Goal: Transaction & Acquisition: Purchase product/service

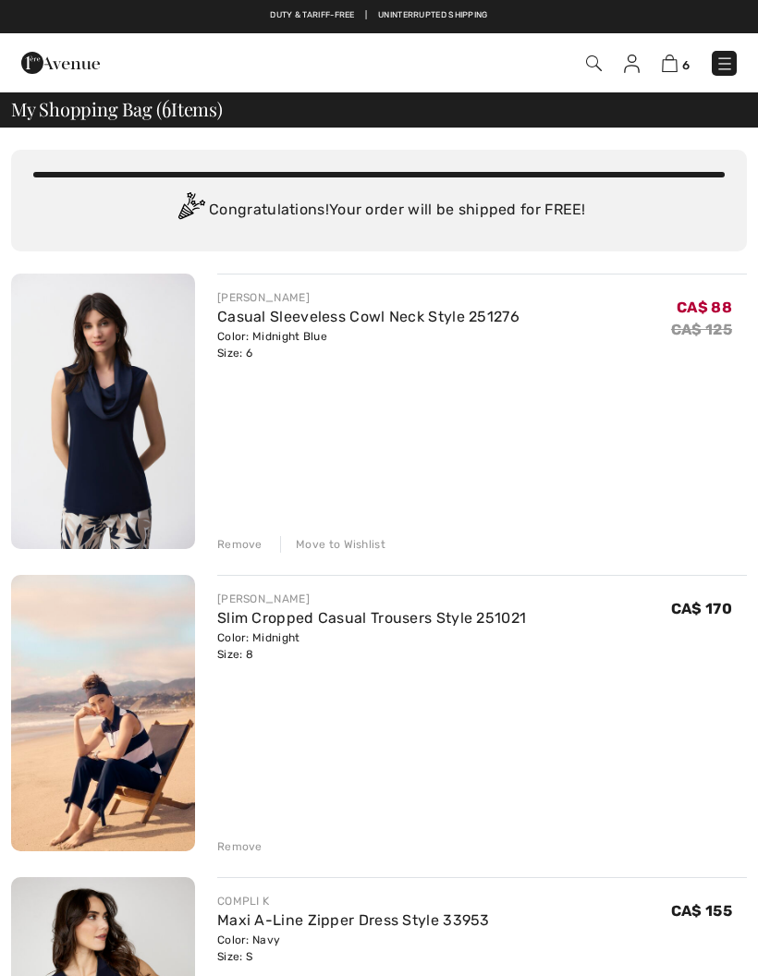
click at [246, 541] on div "Remove" at bounding box center [239, 544] width 45 height 17
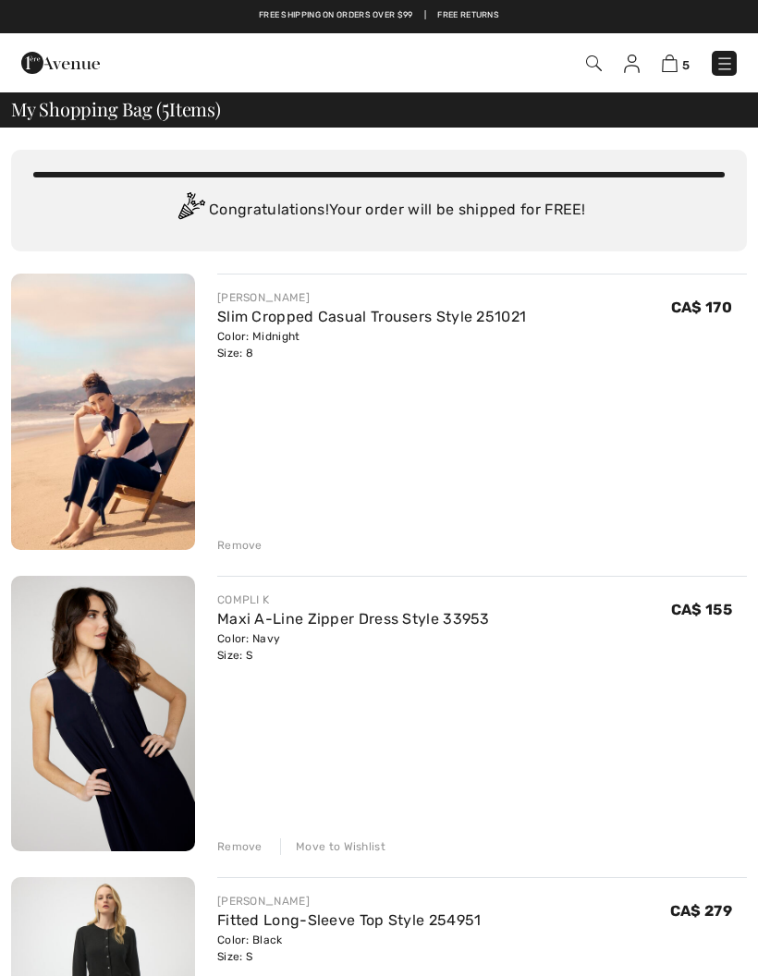
click at [242, 547] on div "Remove" at bounding box center [239, 545] width 45 height 17
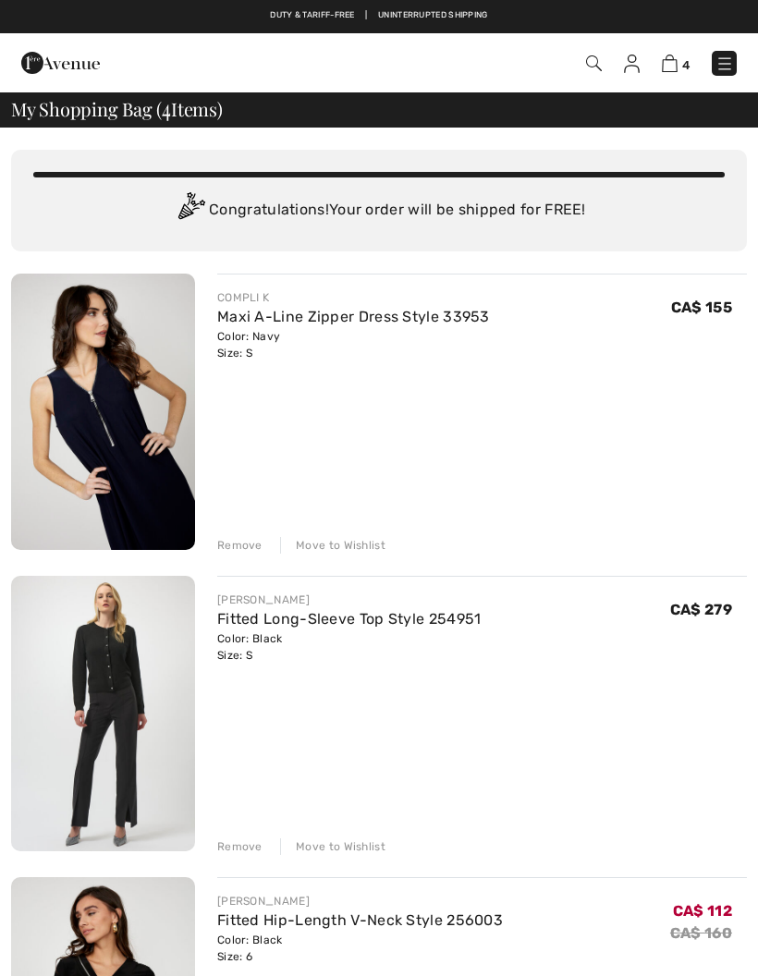
click at [239, 549] on div "Remove" at bounding box center [239, 545] width 45 height 17
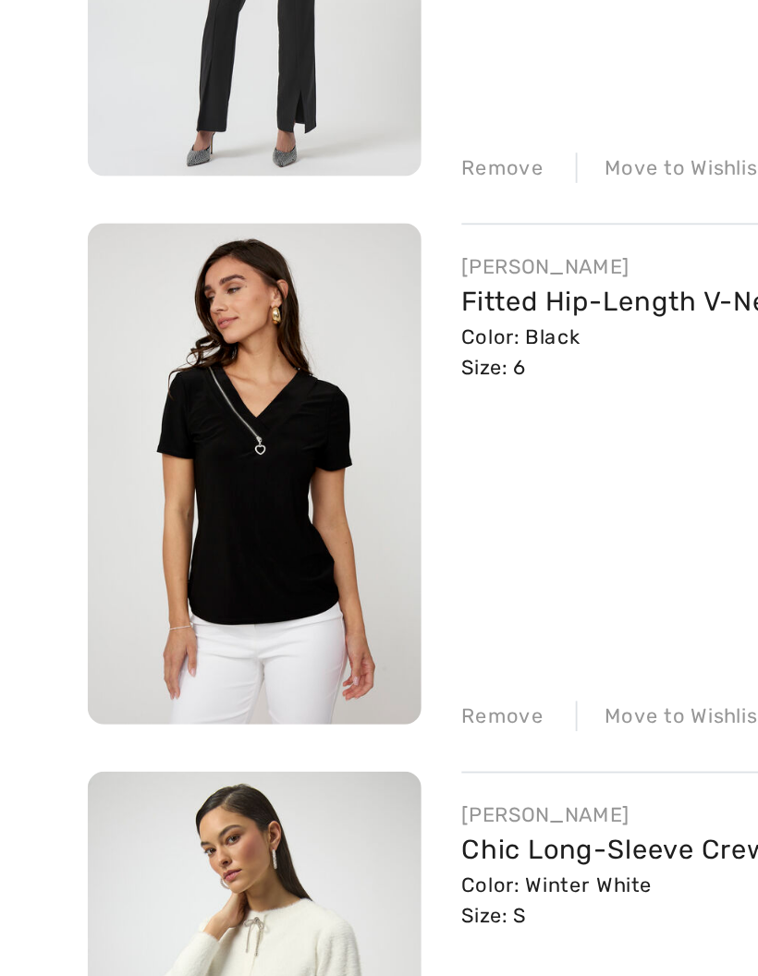
scroll to position [205, 0]
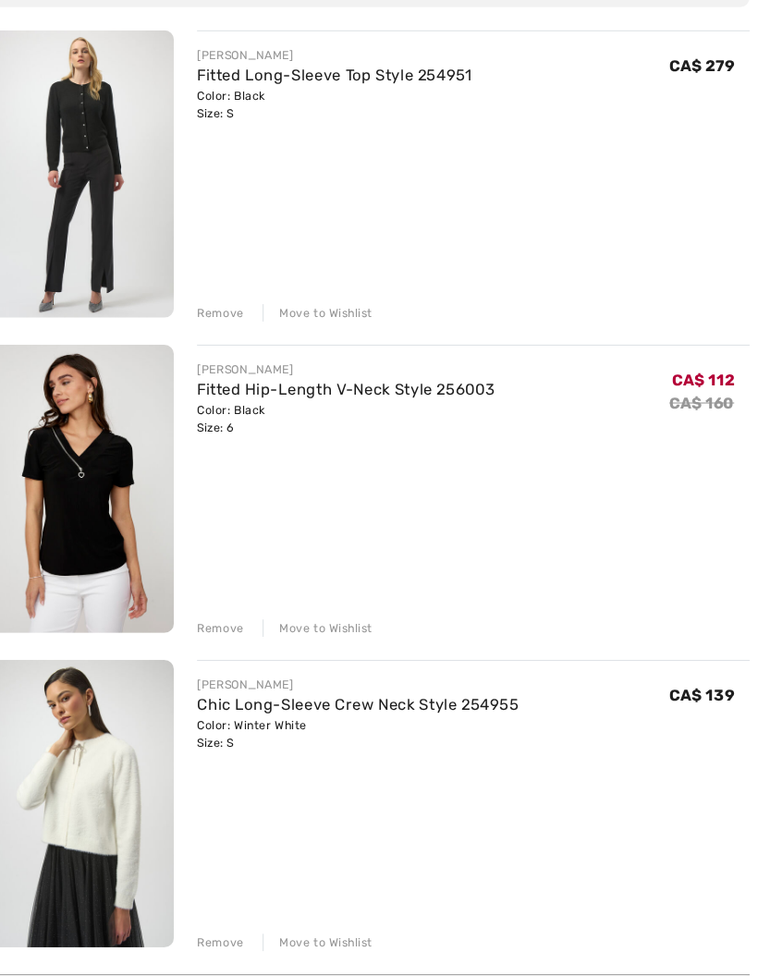
click at [108, 143] on img at bounding box center [103, 205] width 184 height 275
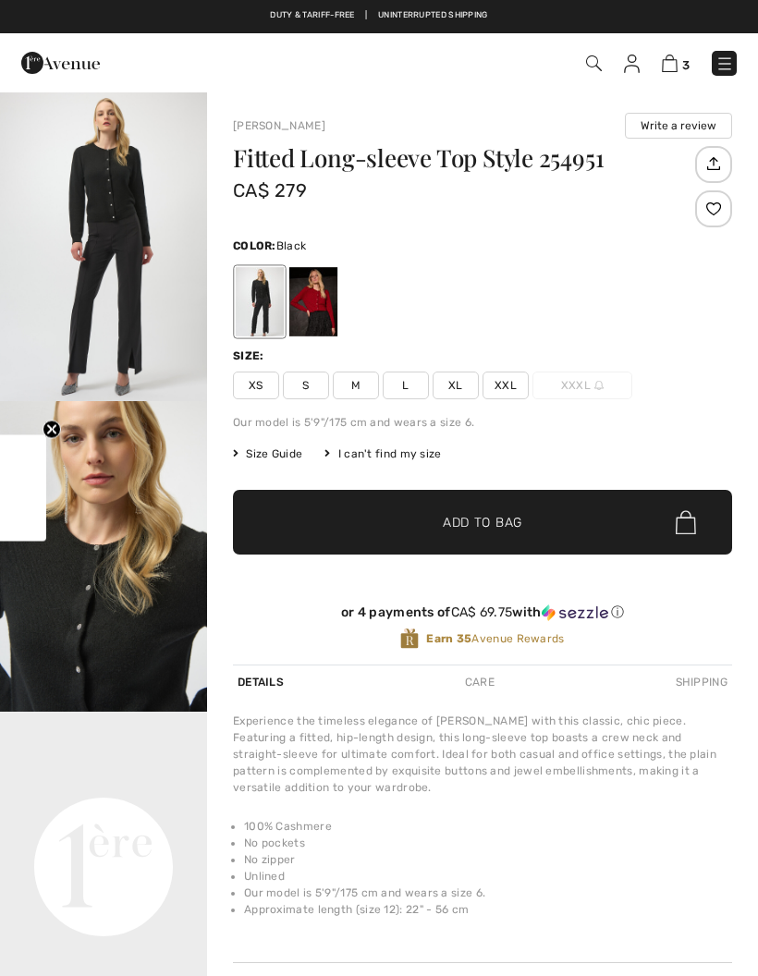
checkbox input "true"
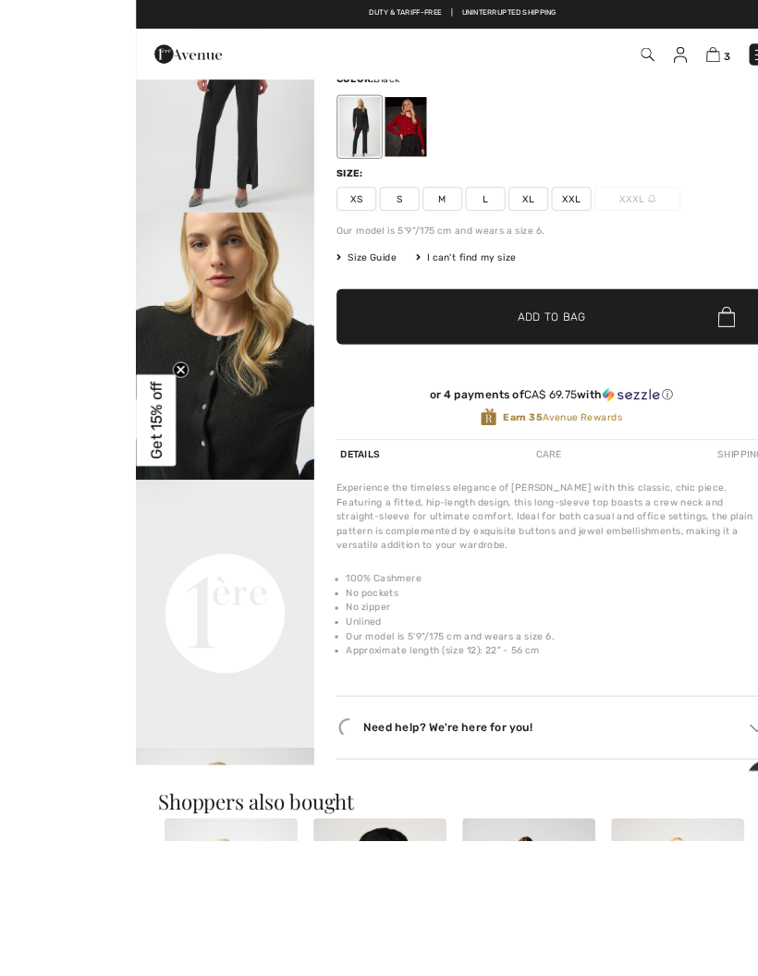
scroll to position [220, 0]
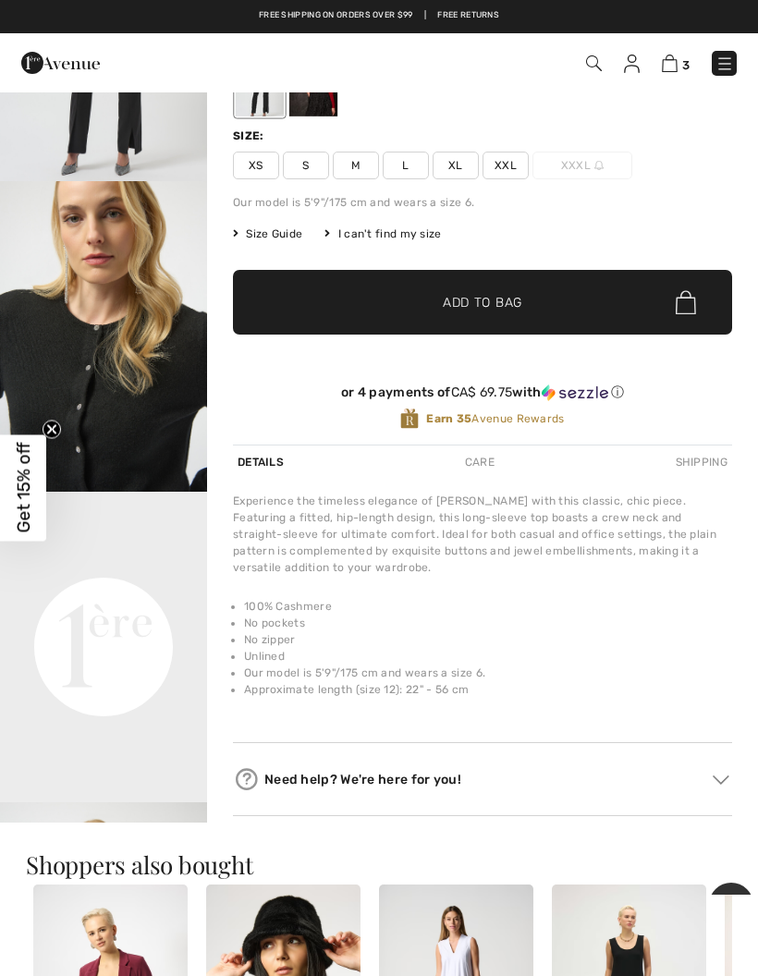
click at [159, 595] on video "Your browser does not support the video tag." at bounding box center [103, 544] width 207 height 104
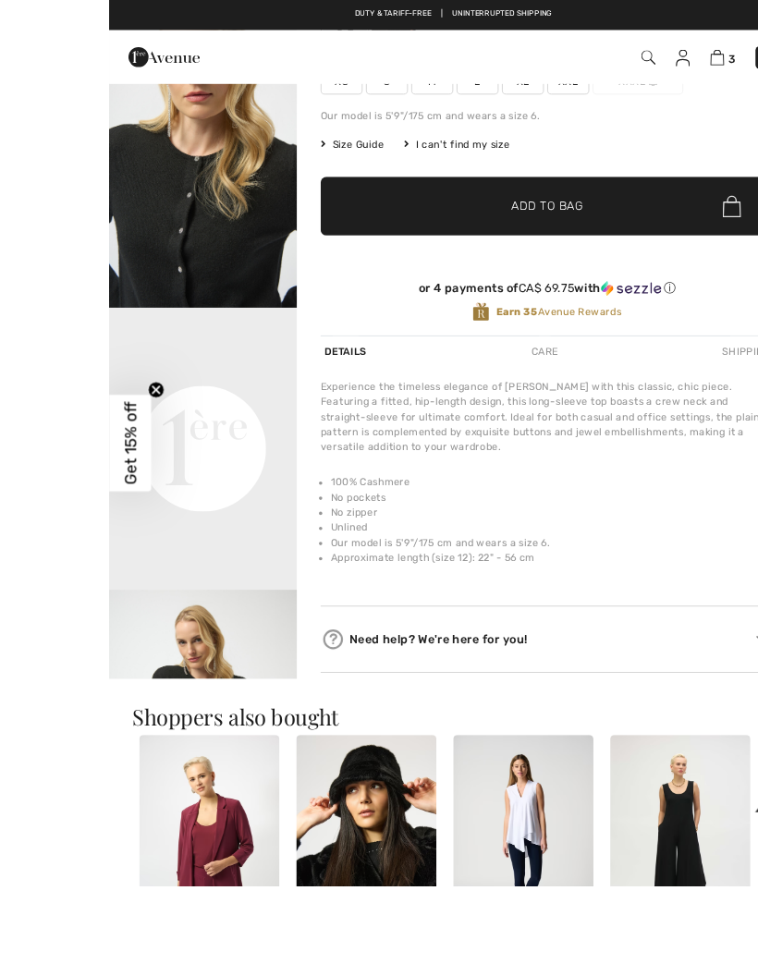
scroll to position [351, 0]
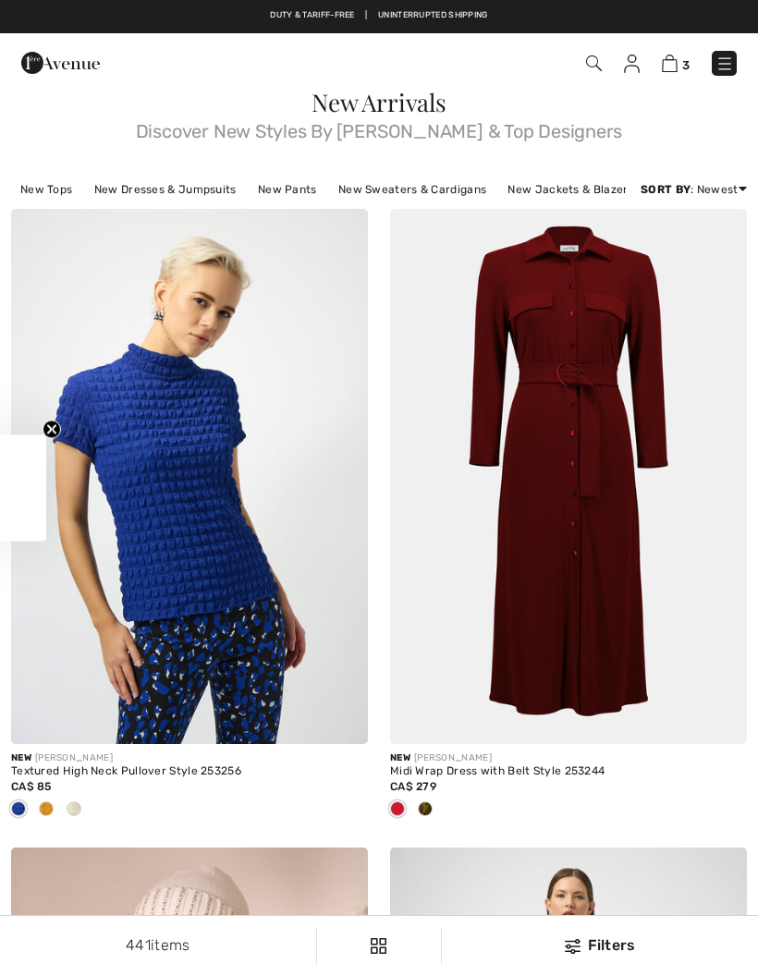
checkbox input "true"
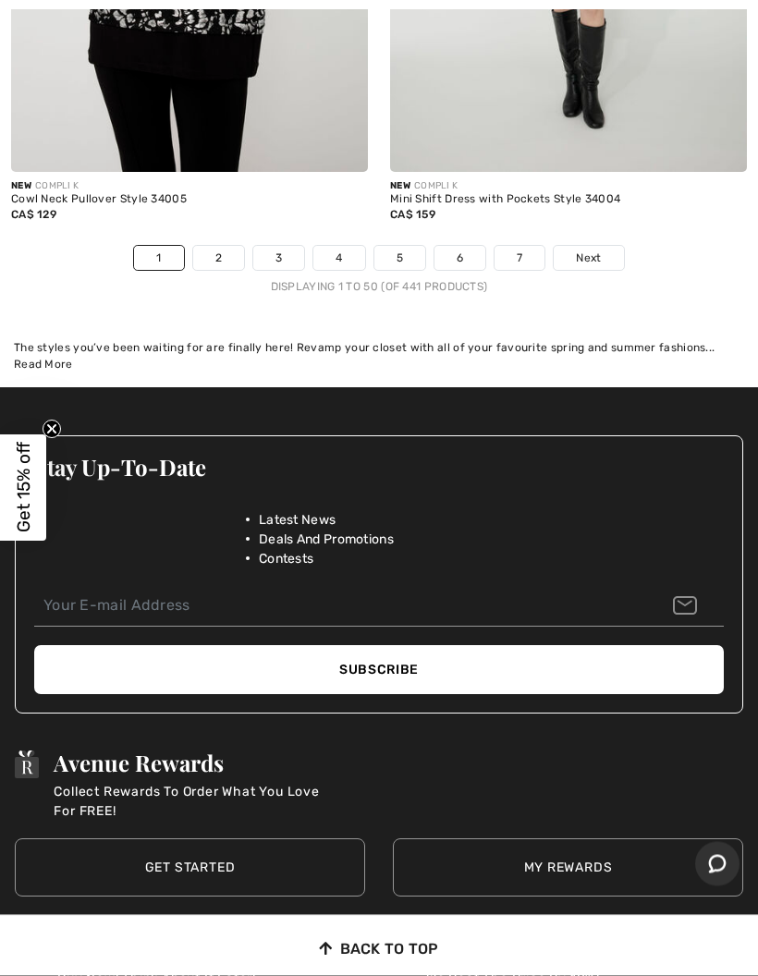
scroll to position [16190, 0]
click at [604, 246] on link "Next" at bounding box center [588, 258] width 69 height 24
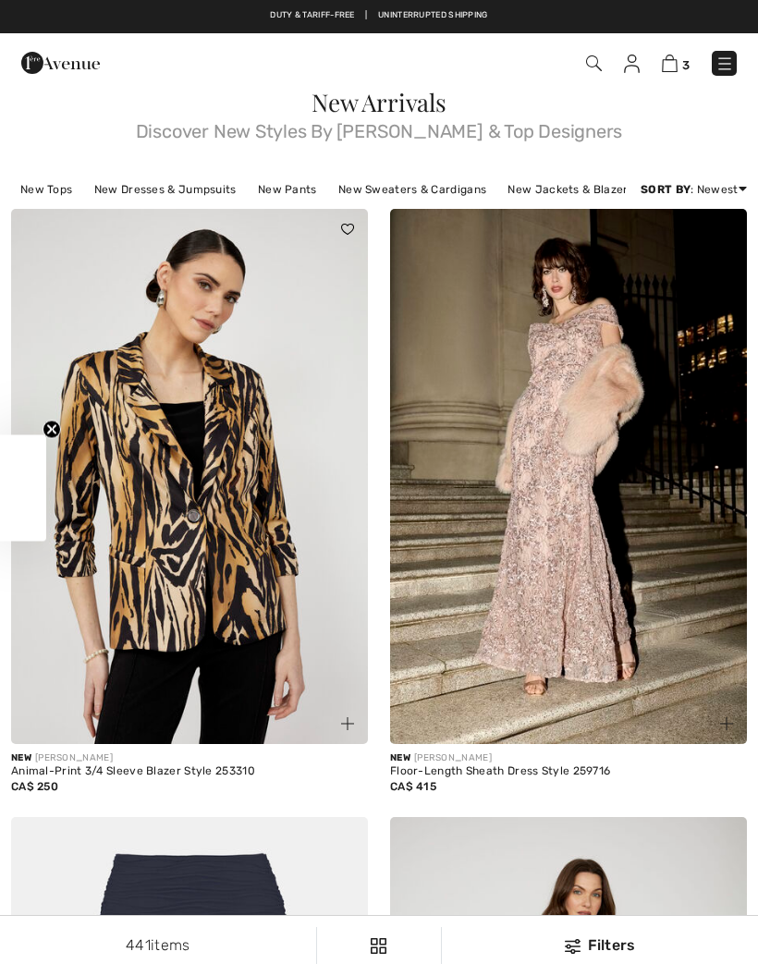
checkbox input "true"
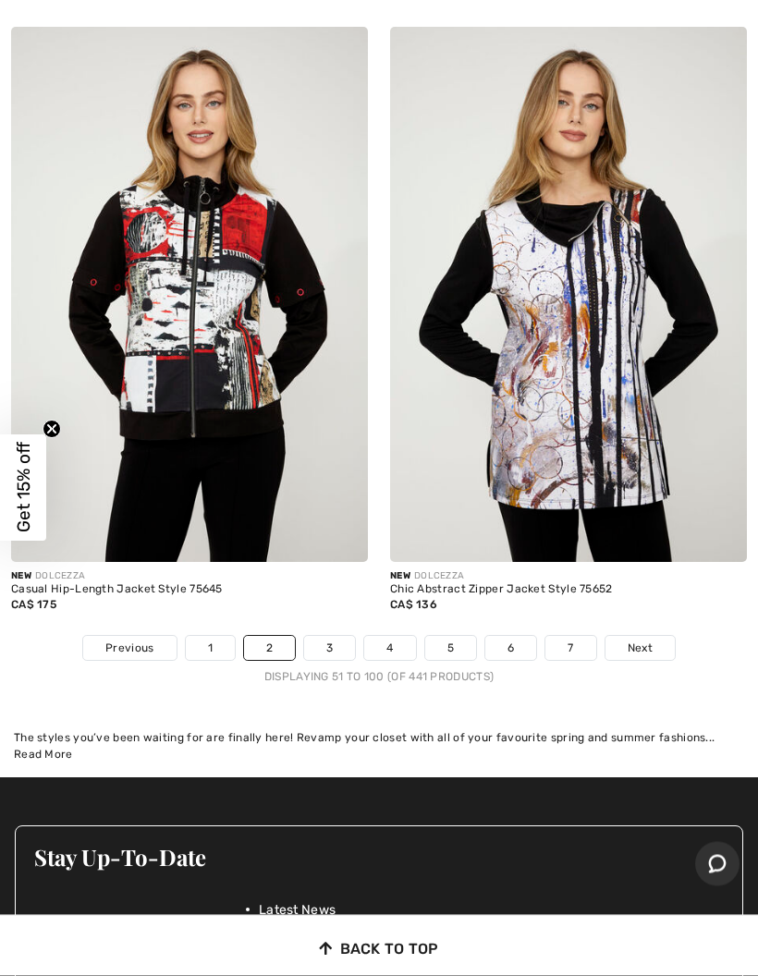
scroll to position [15634, 0]
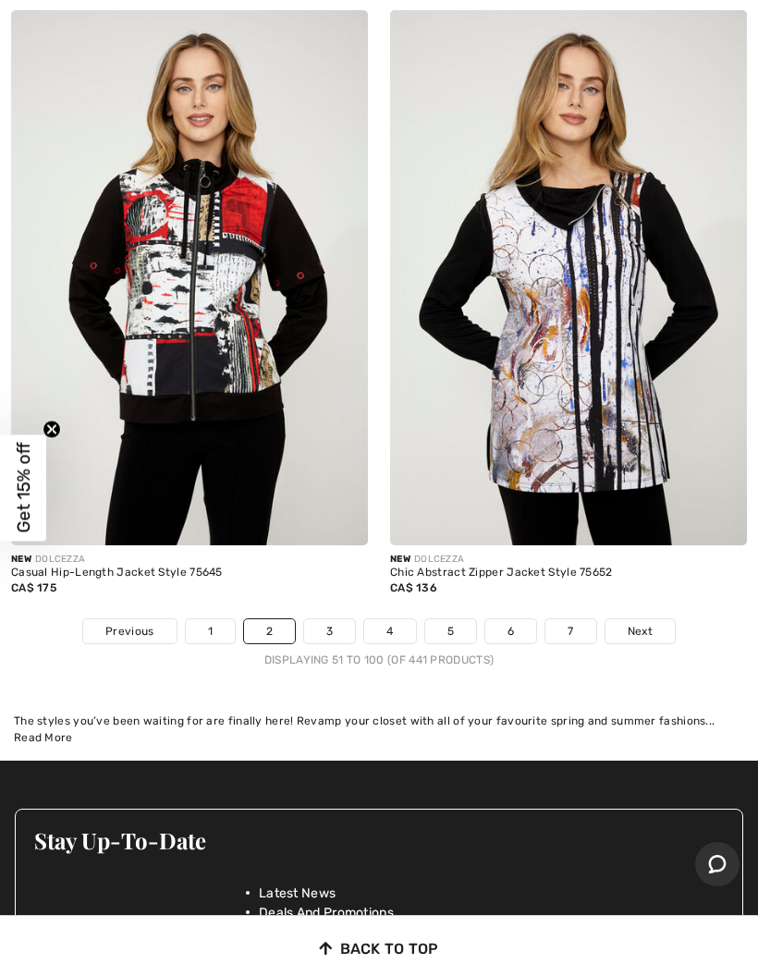
click at [648, 623] on link "Next" at bounding box center [640, 631] width 69 height 24
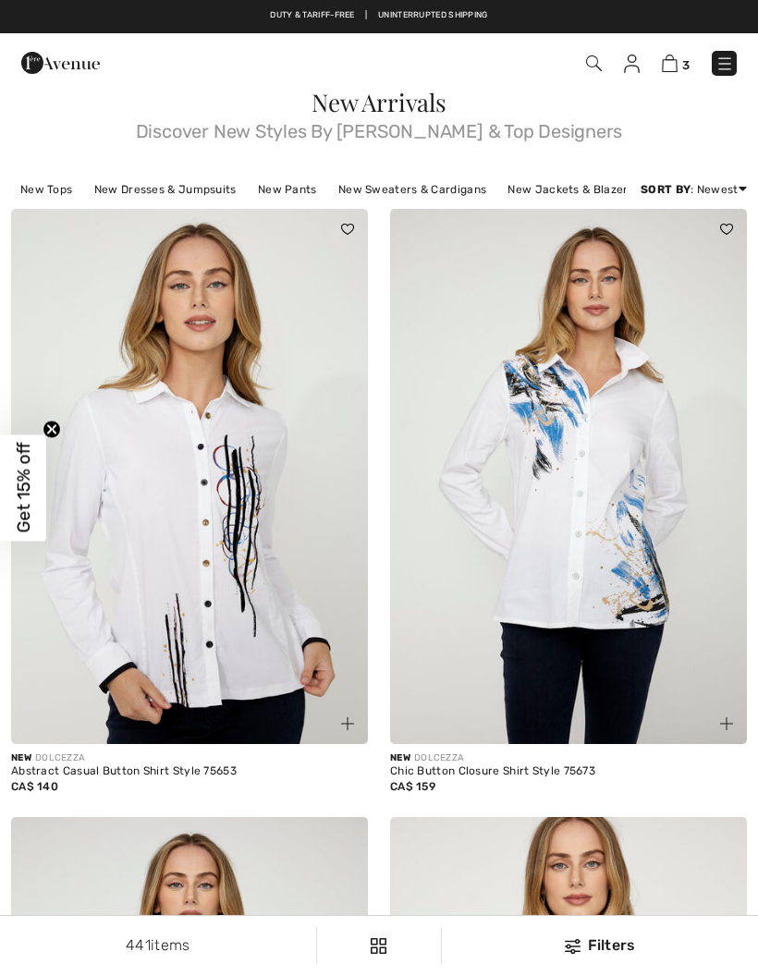
checkbox input "true"
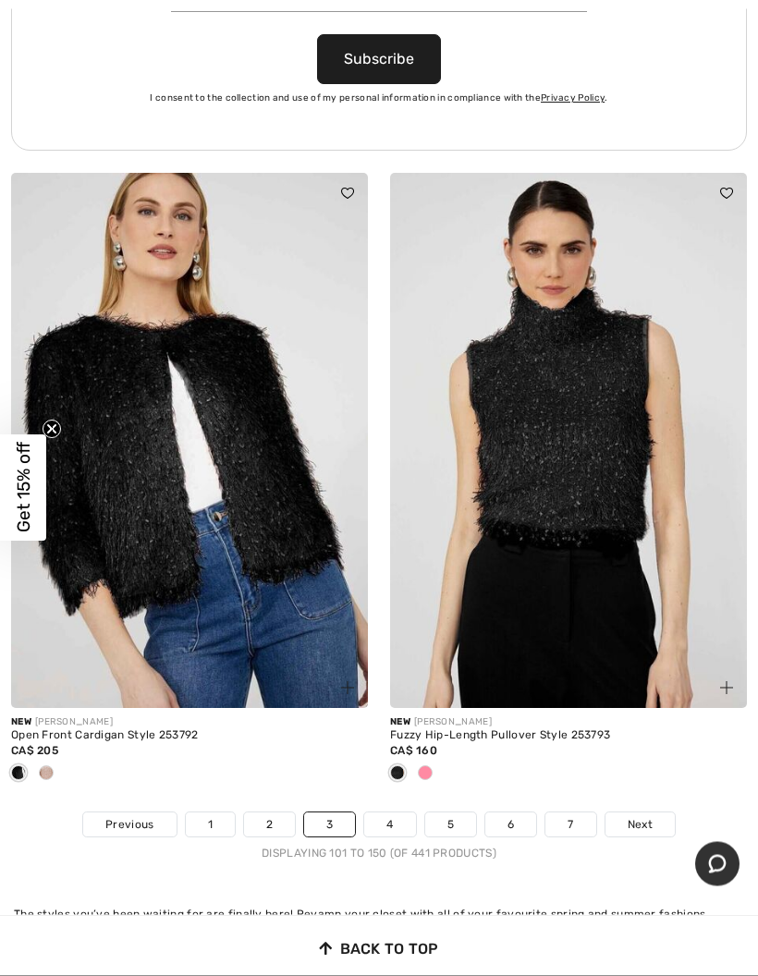
scroll to position [15687, 0]
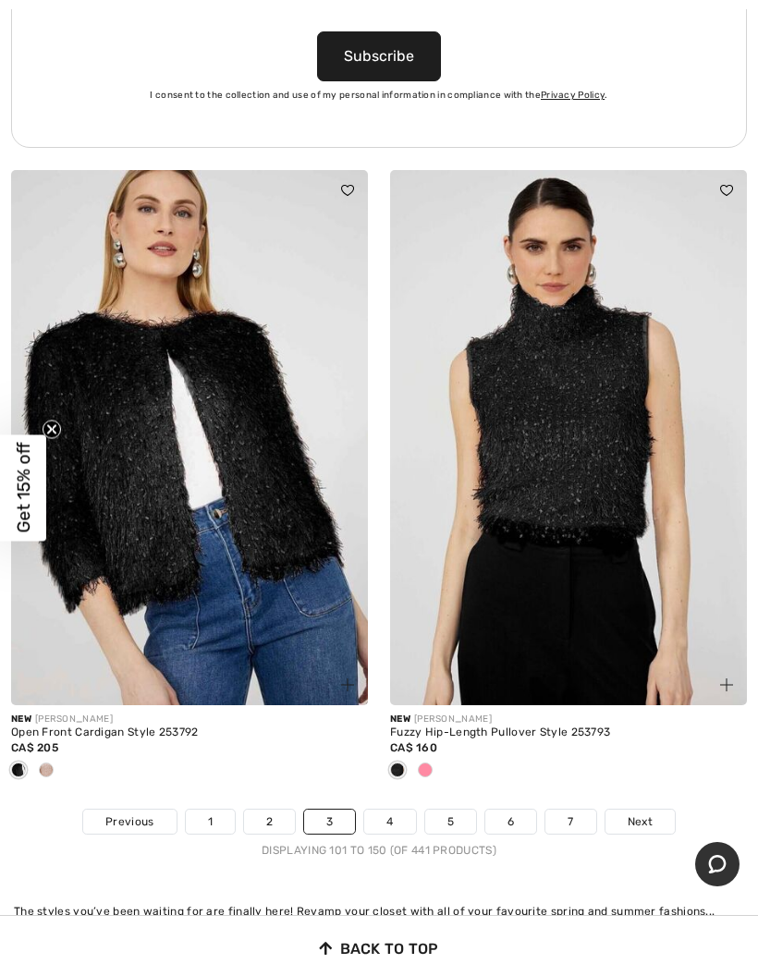
click at [645, 813] on link "Next" at bounding box center [640, 822] width 69 height 24
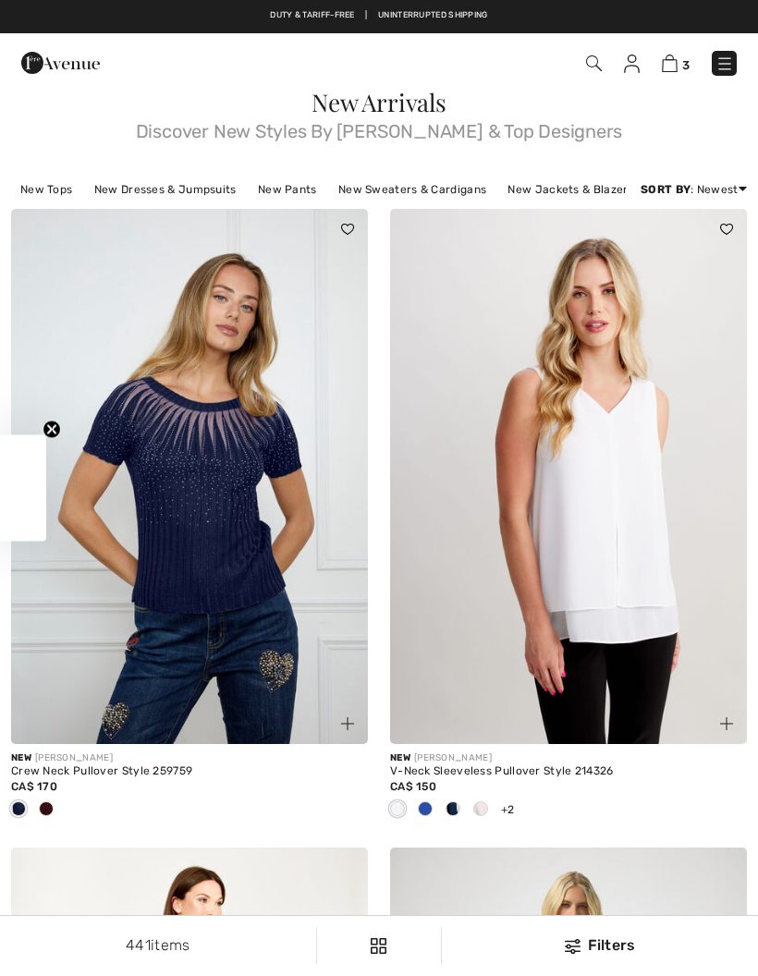
checkbox input "true"
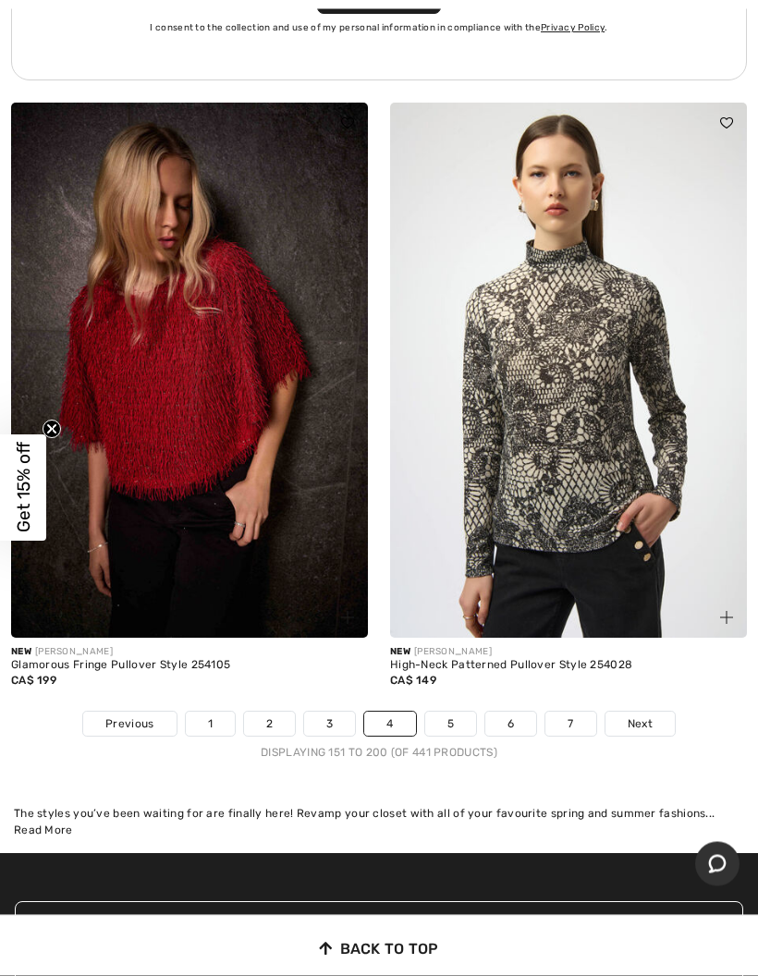
scroll to position [15846, 0]
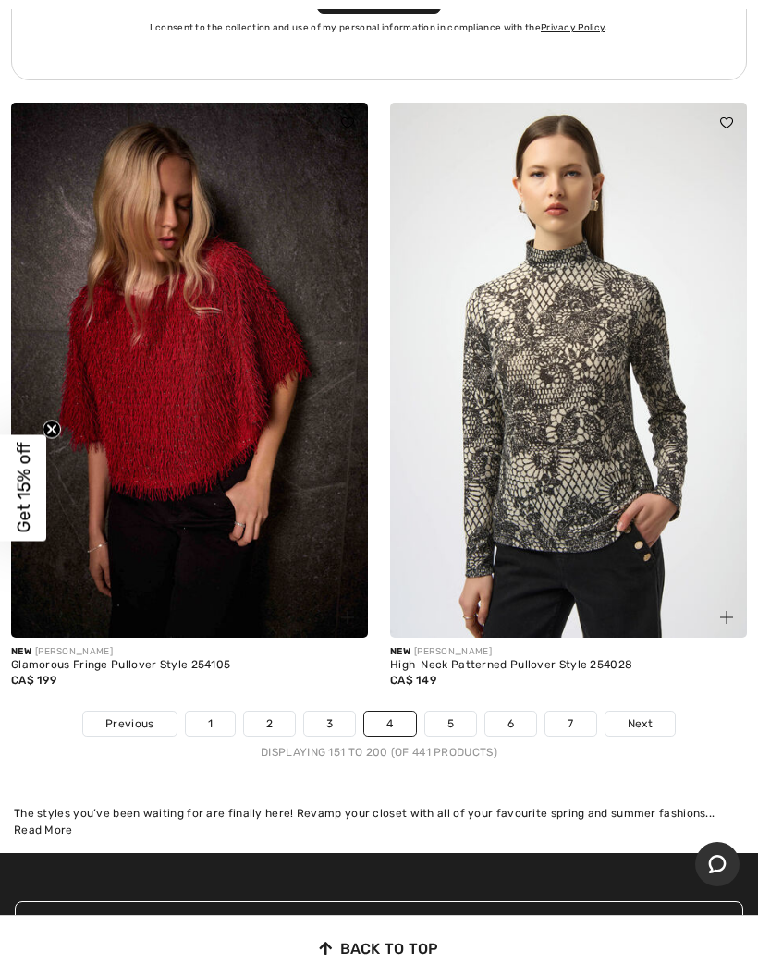
click at [641, 715] on link "Next" at bounding box center [640, 724] width 69 height 24
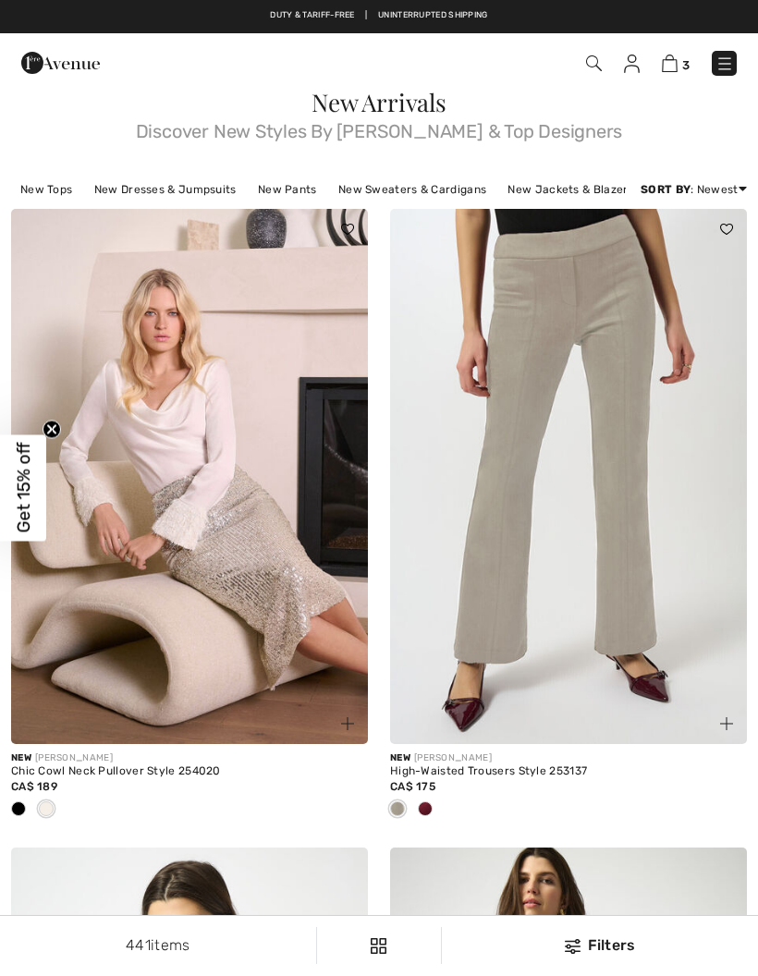
checkbox input "true"
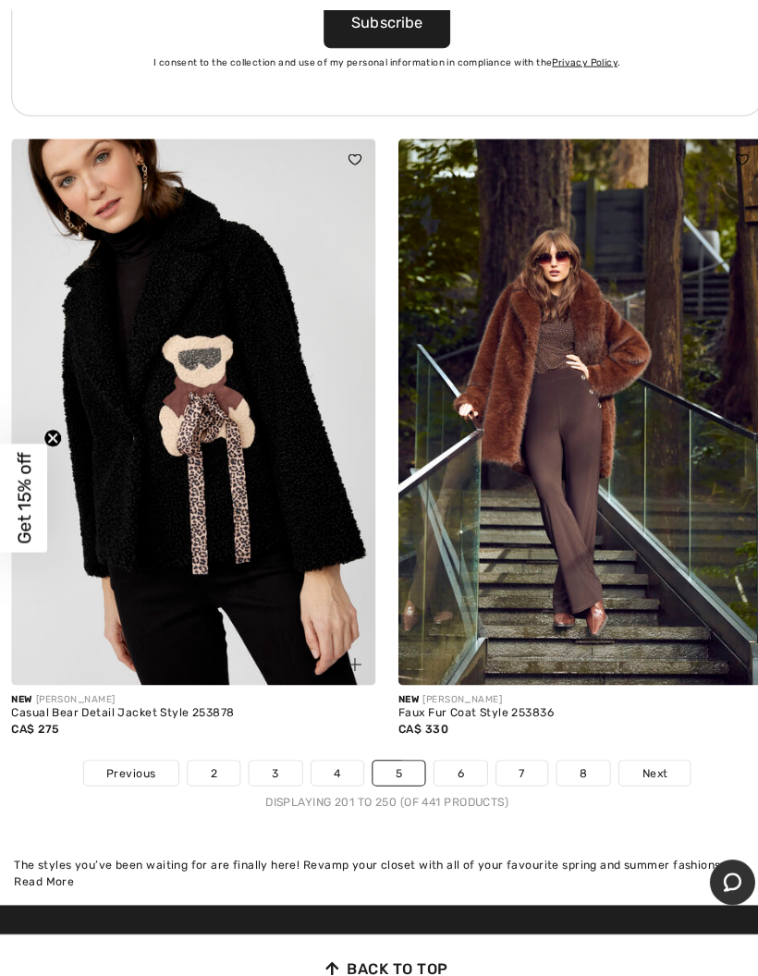
scroll to position [15814, 0]
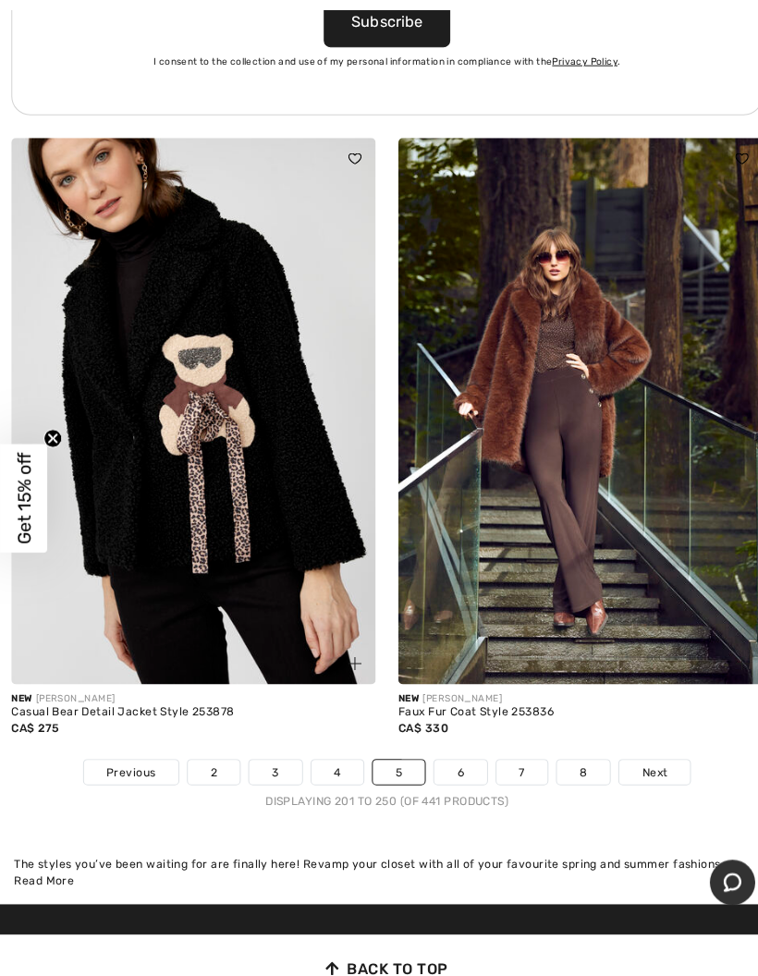
click at [650, 747] on link "Next" at bounding box center [640, 756] width 69 height 24
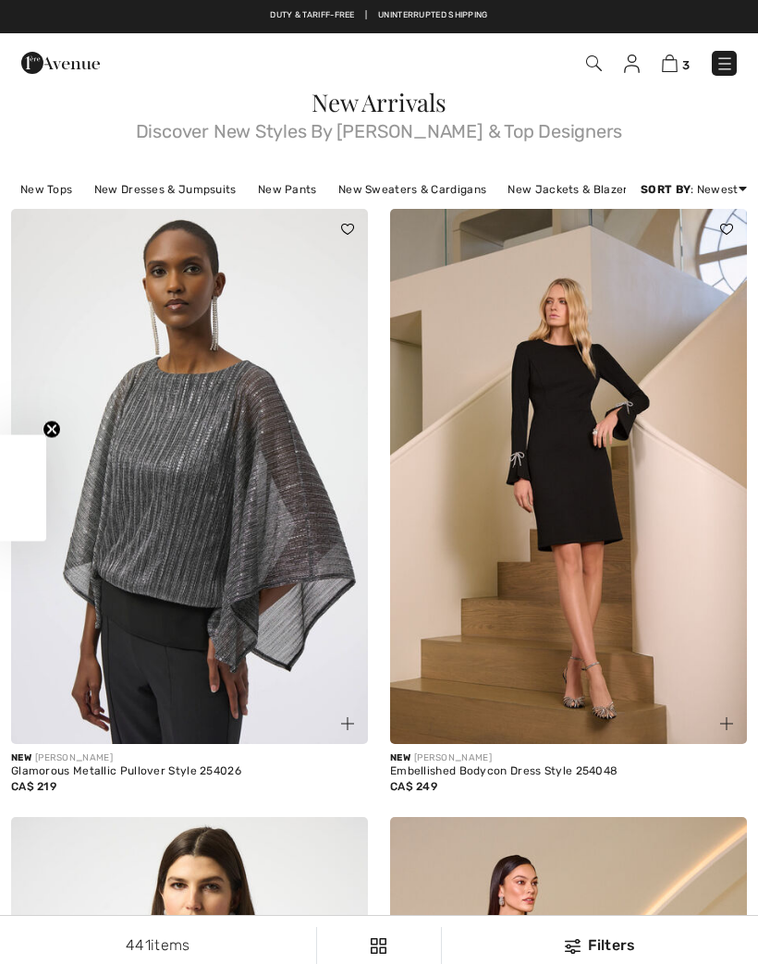
checkbox input "true"
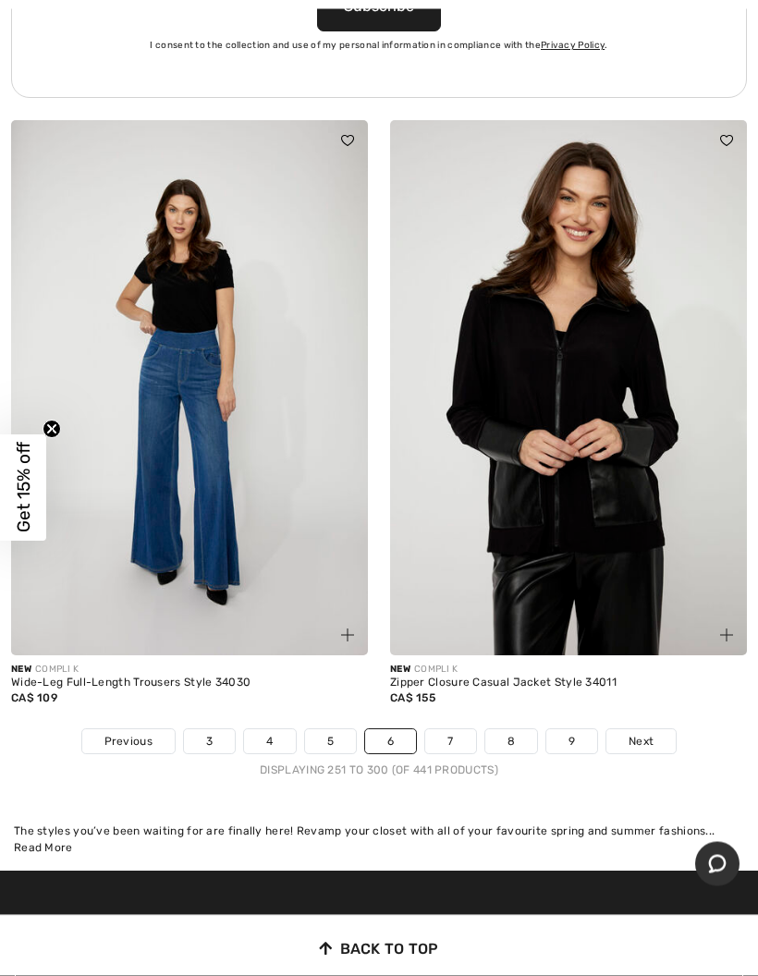
scroll to position [15829, 0]
click at [647, 732] on link "Next" at bounding box center [640, 741] width 69 height 24
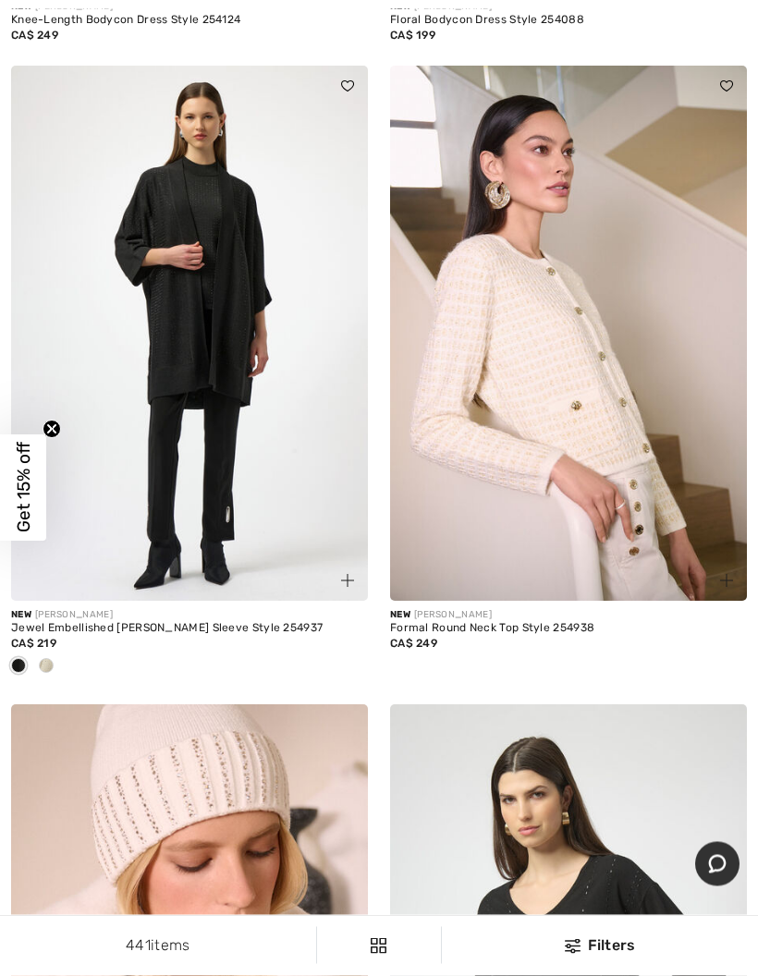
scroll to position [2576, 0]
click at [682, 483] on img at bounding box center [568, 333] width 357 height 535
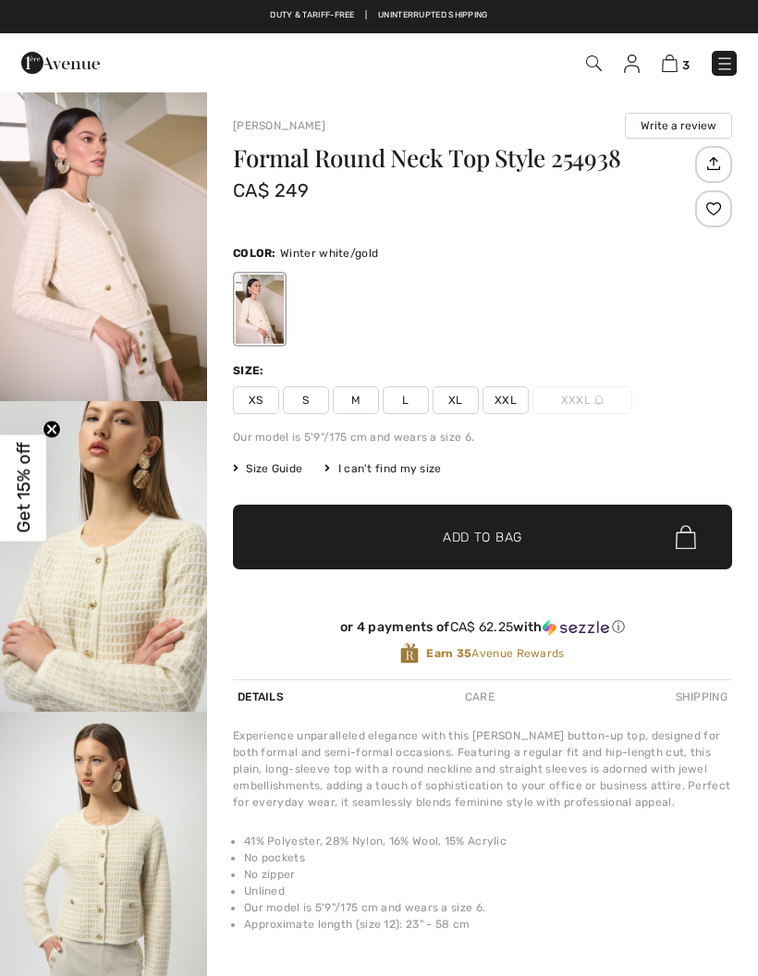
checkbox input "true"
click at [135, 573] on img "2 / 6" at bounding box center [103, 556] width 207 height 311
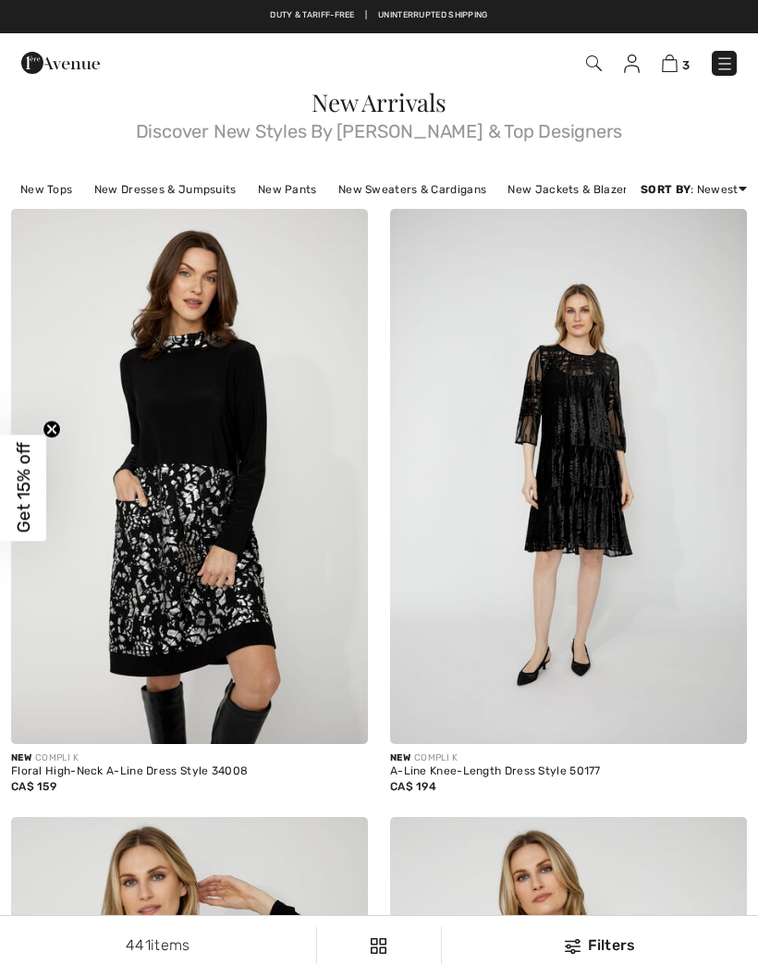
checkbox input "true"
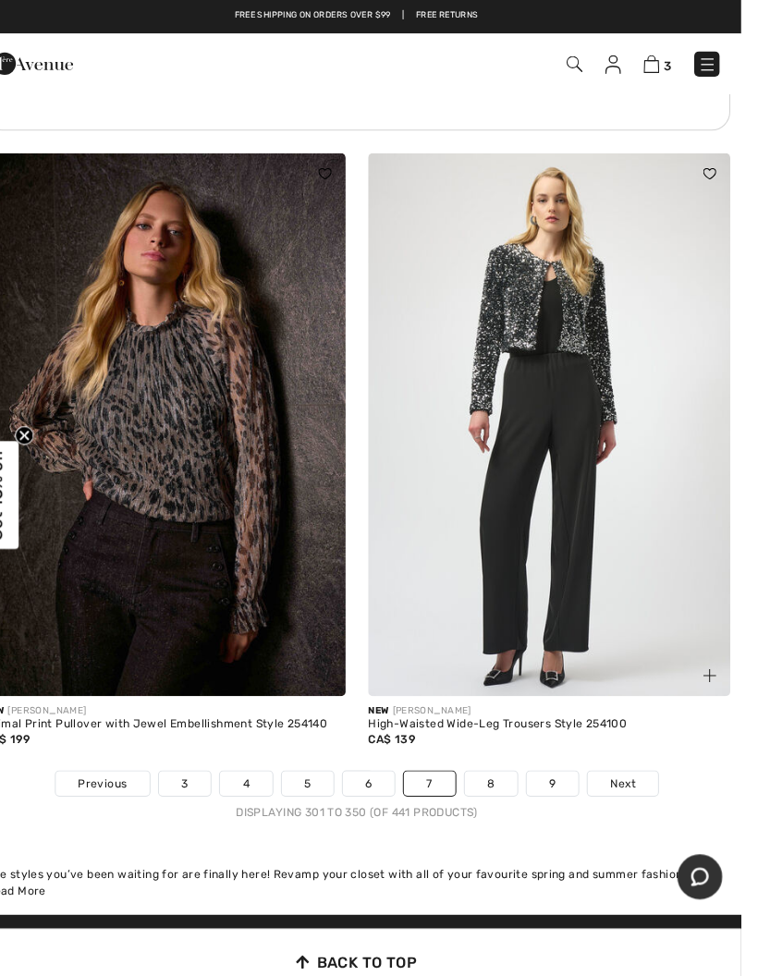
scroll to position [15828, 0]
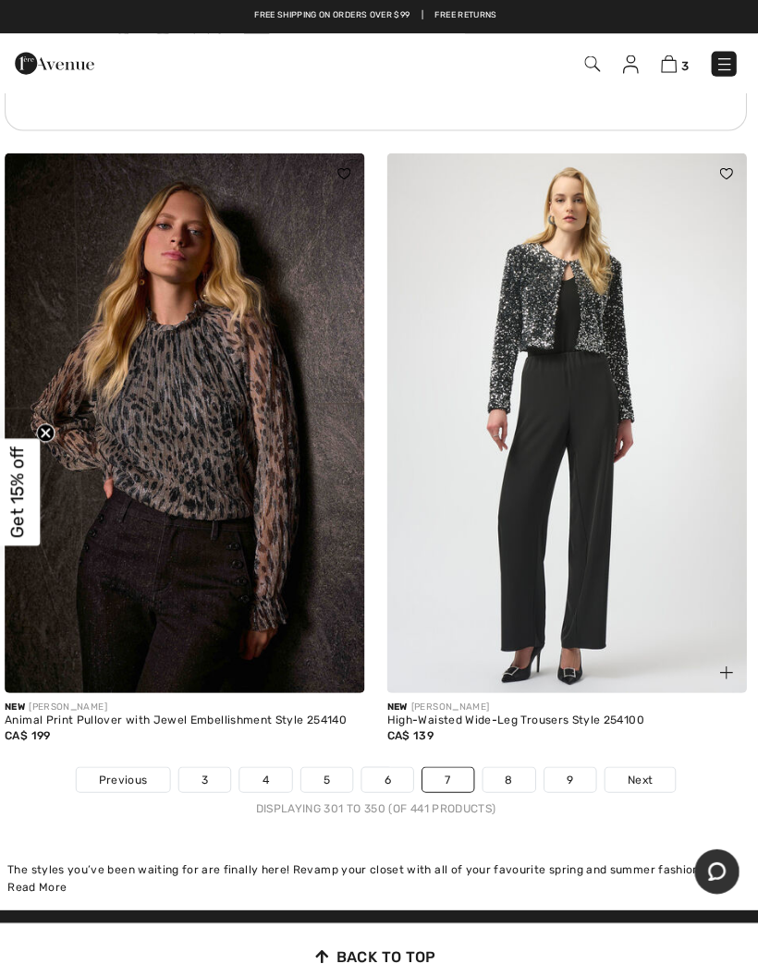
click at [643, 793] on div "Displaying 301 to 350 (of 441 products)" at bounding box center [379, 801] width 758 height 17
click at [647, 765] on span "Next" at bounding box center [641, 773] width 25 height 17
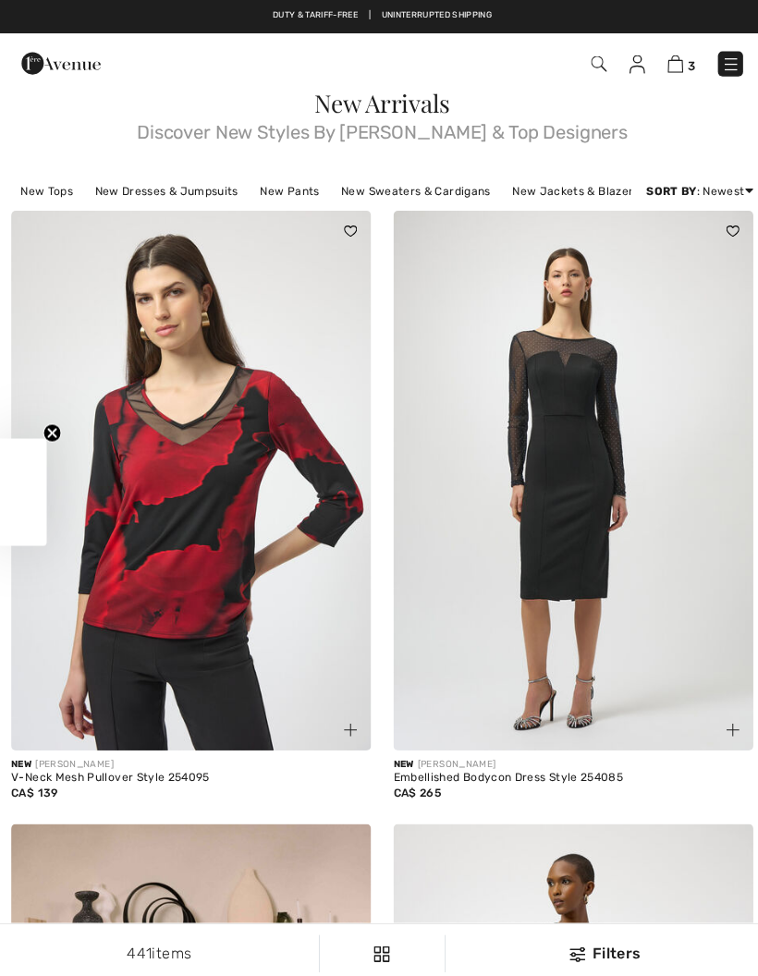
checkbox input "true"
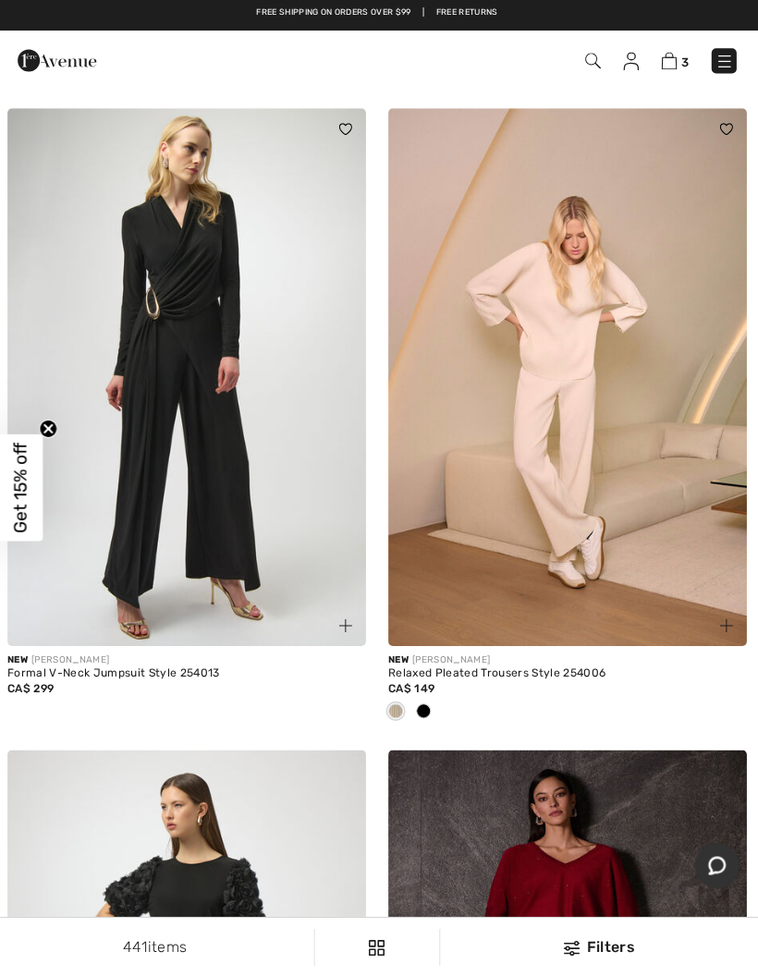
scroll to position [6339, 0]
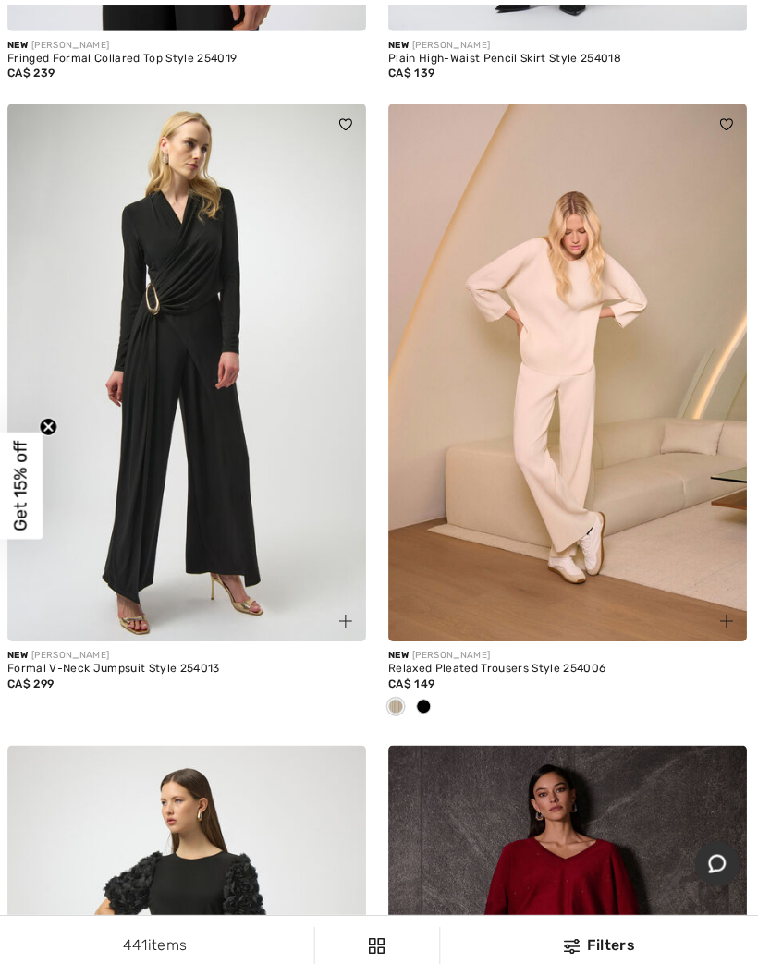
click at [616, 543] on img at bounding box center [568, 375] width 357 height 535
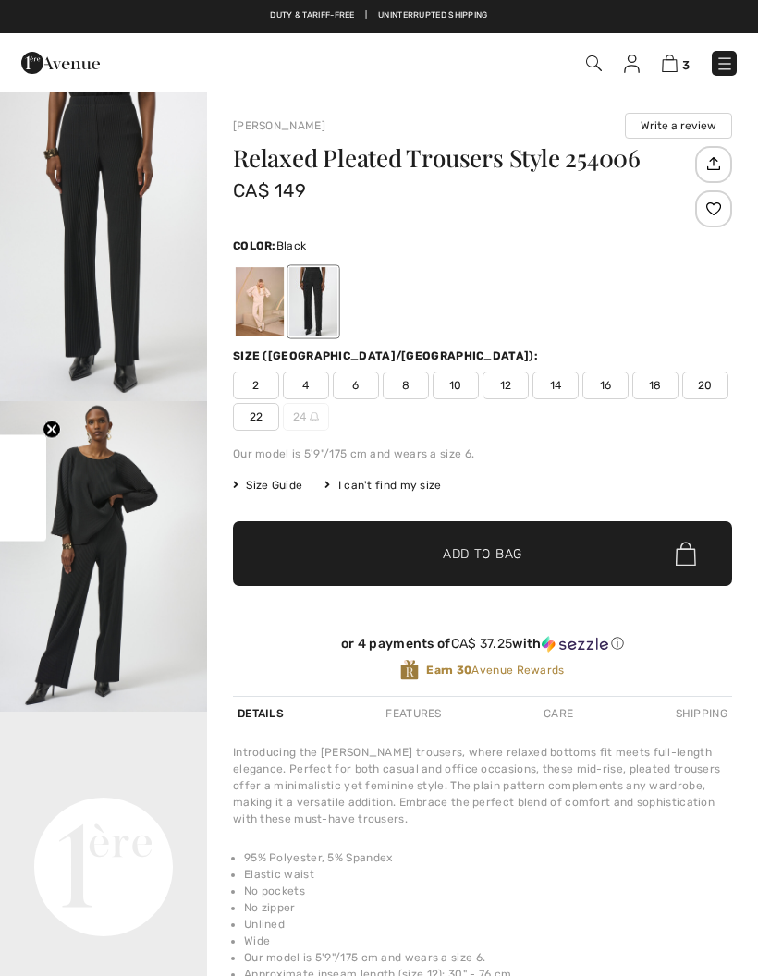
checkbox input "true"
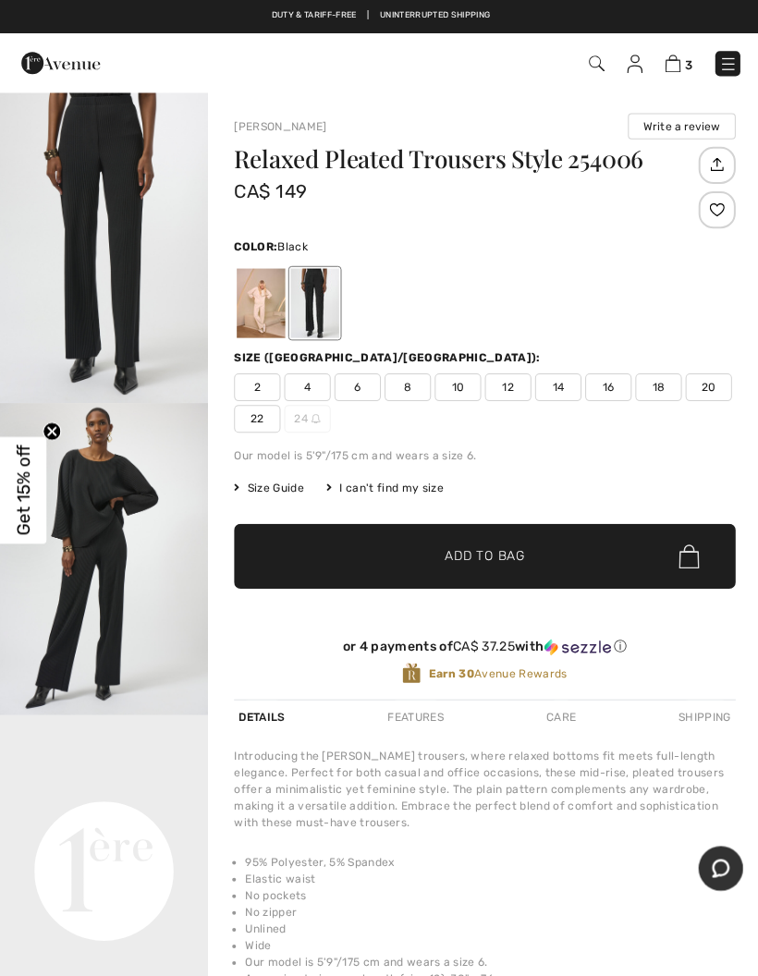
click at [121, 585] on img "2 / 4" at bounding box center [103, 556] width 207 height 311
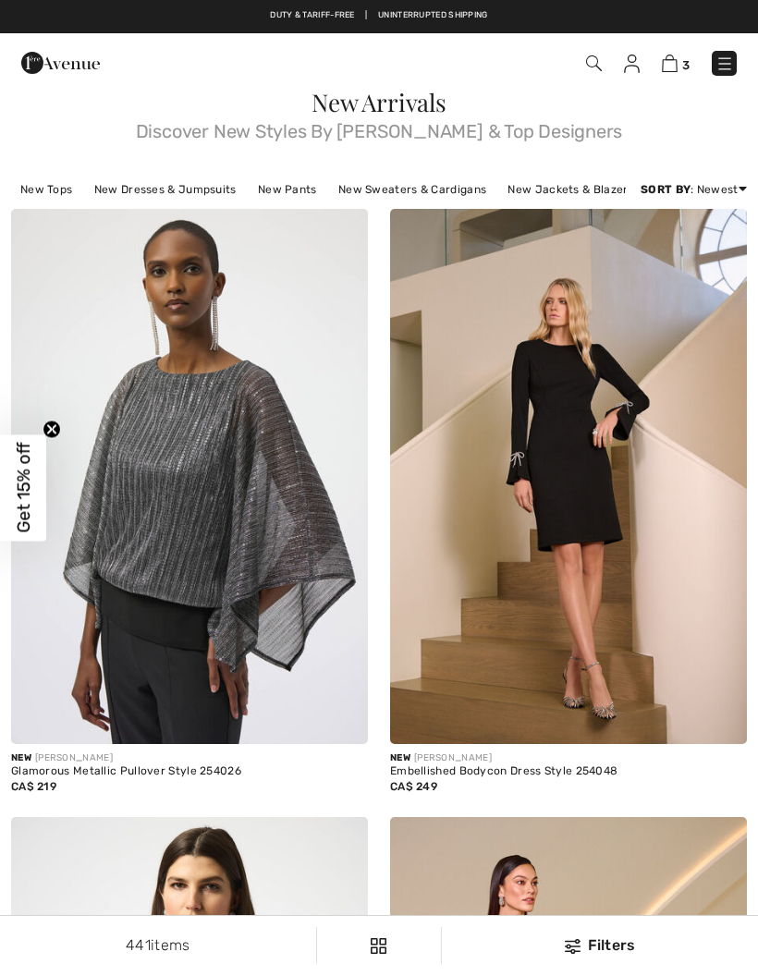
checkbox input "true"
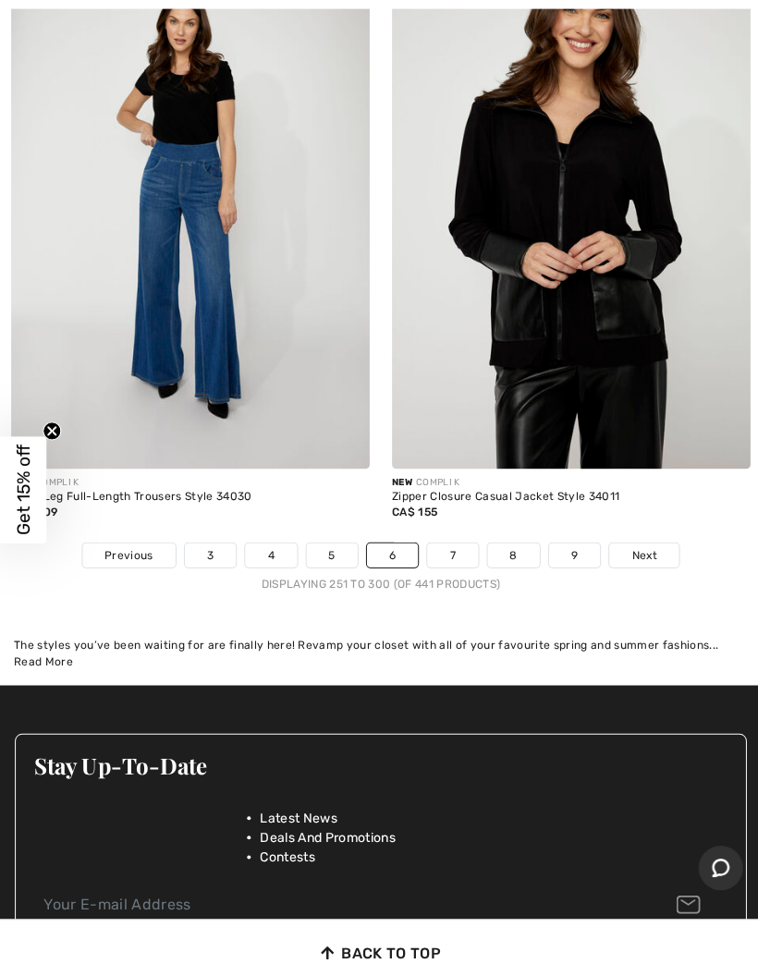
scroll to position [16017, 0]
click at [655, 541] on link "Next" at bounding box center [640, 553] width 69 height 24
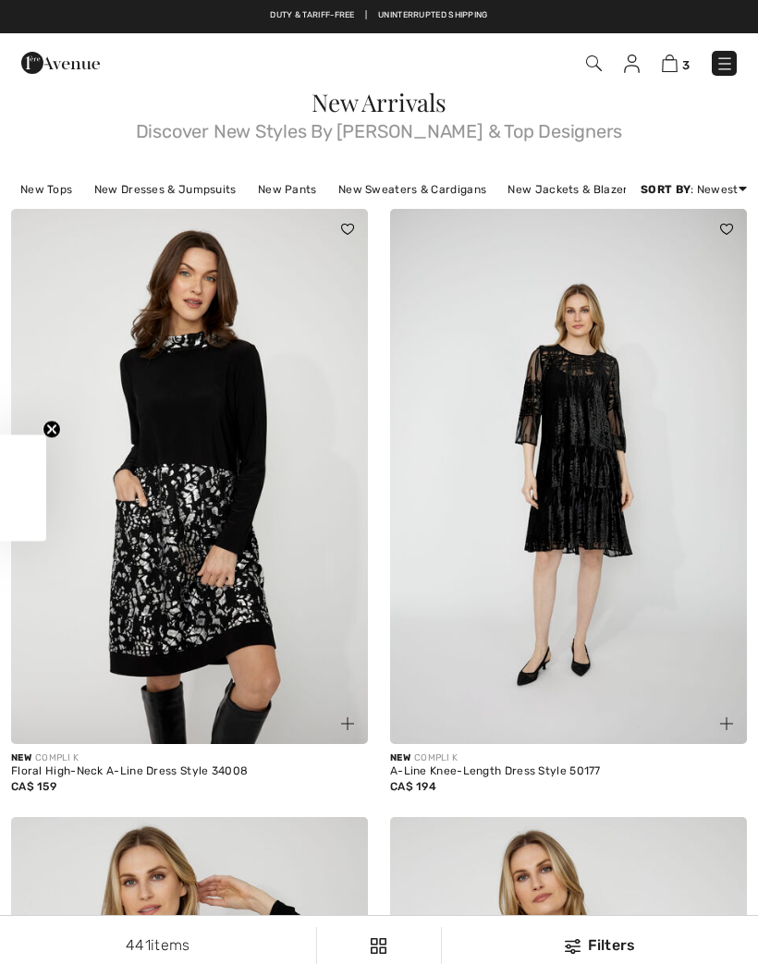
checkbox input "true"
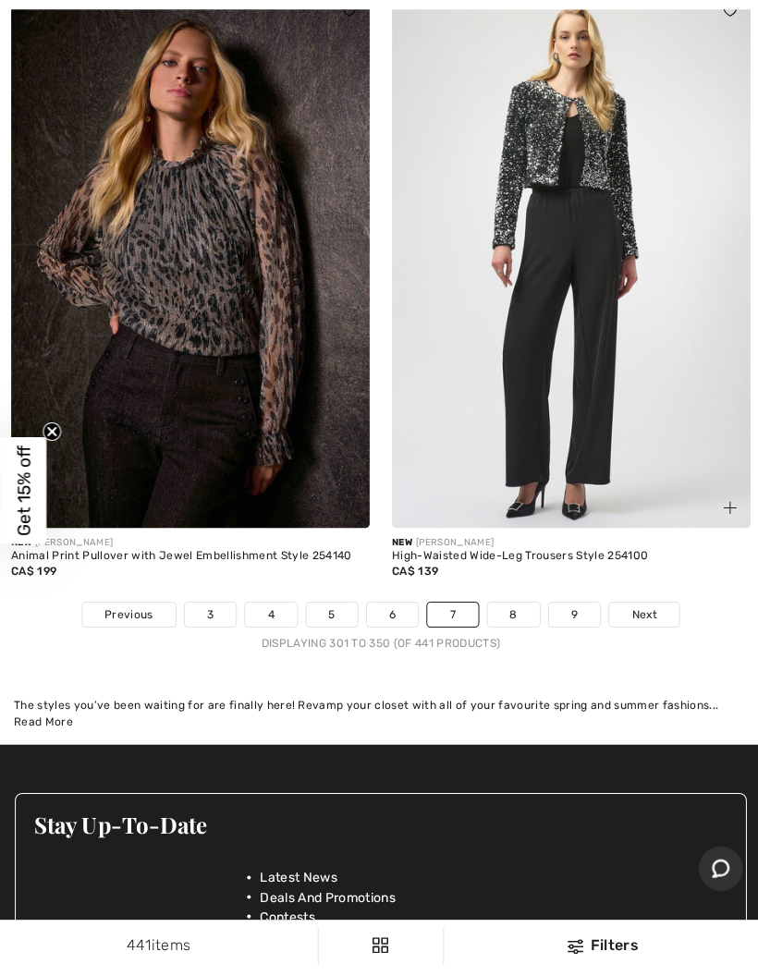
scroll to position [16101, 0]
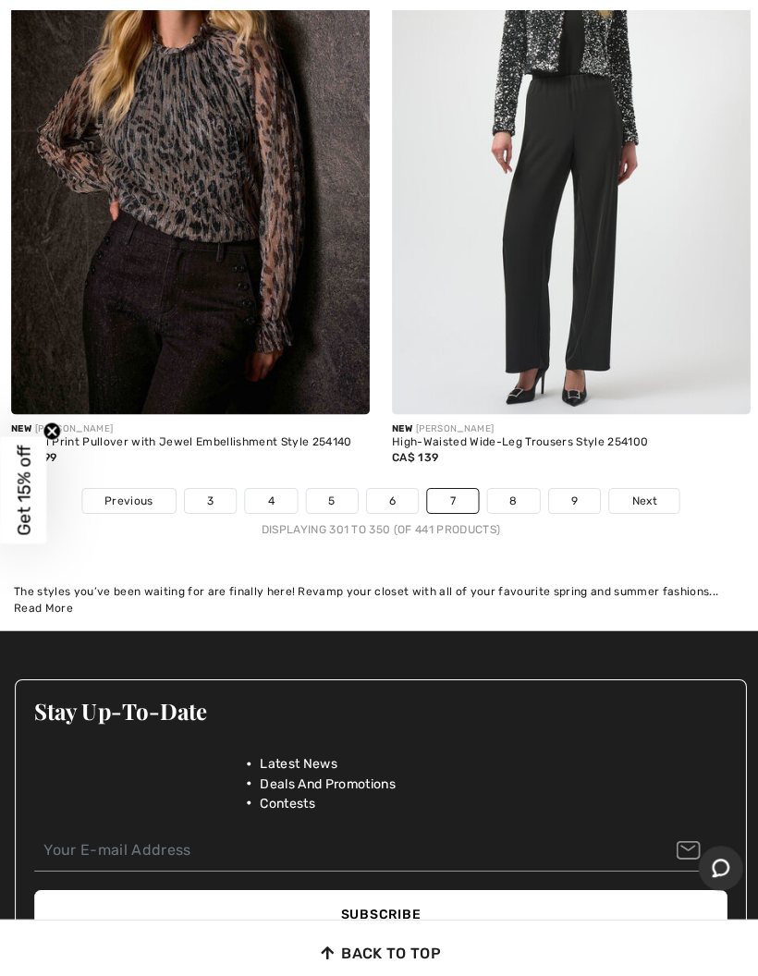
click at [657, 487] on link "Next" at bounding box center [640, 499] width 69 height 24
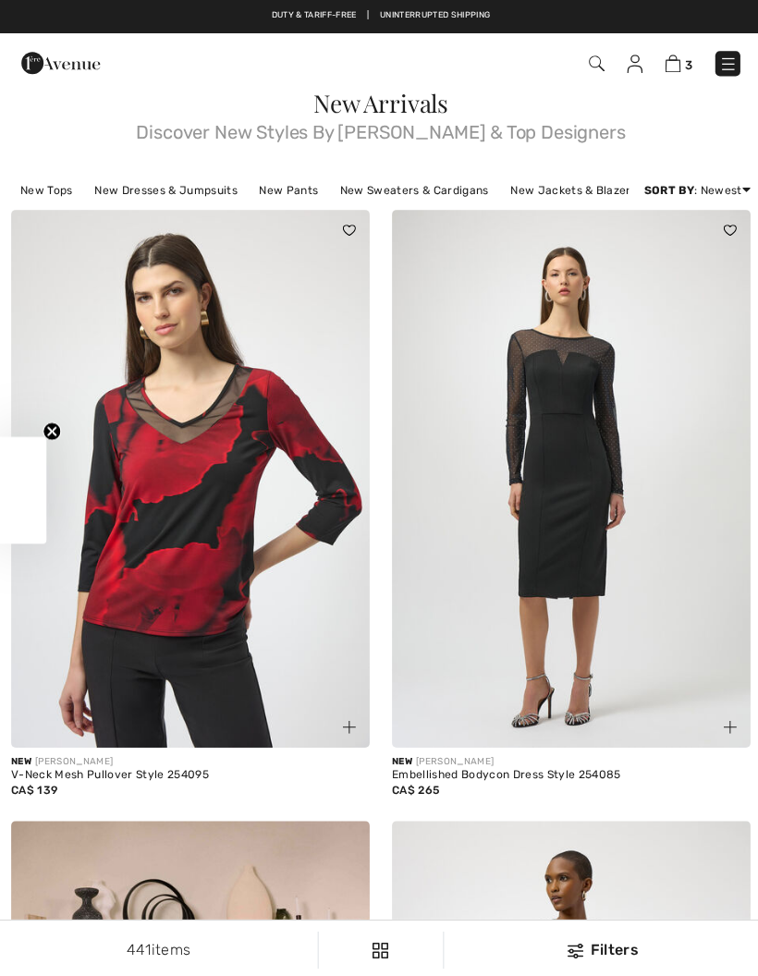
checkbox input "true"
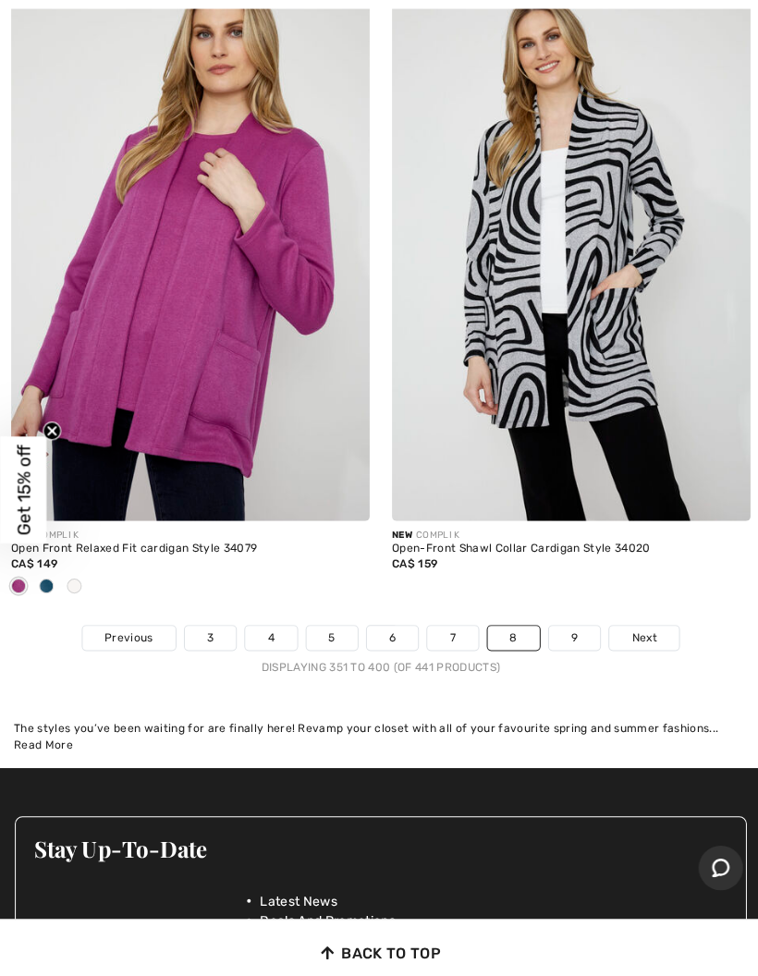
scroll to position [15843, 0]
click at [658, 623] on link "Next" at bounding box center [640, 635] width 69 height 24
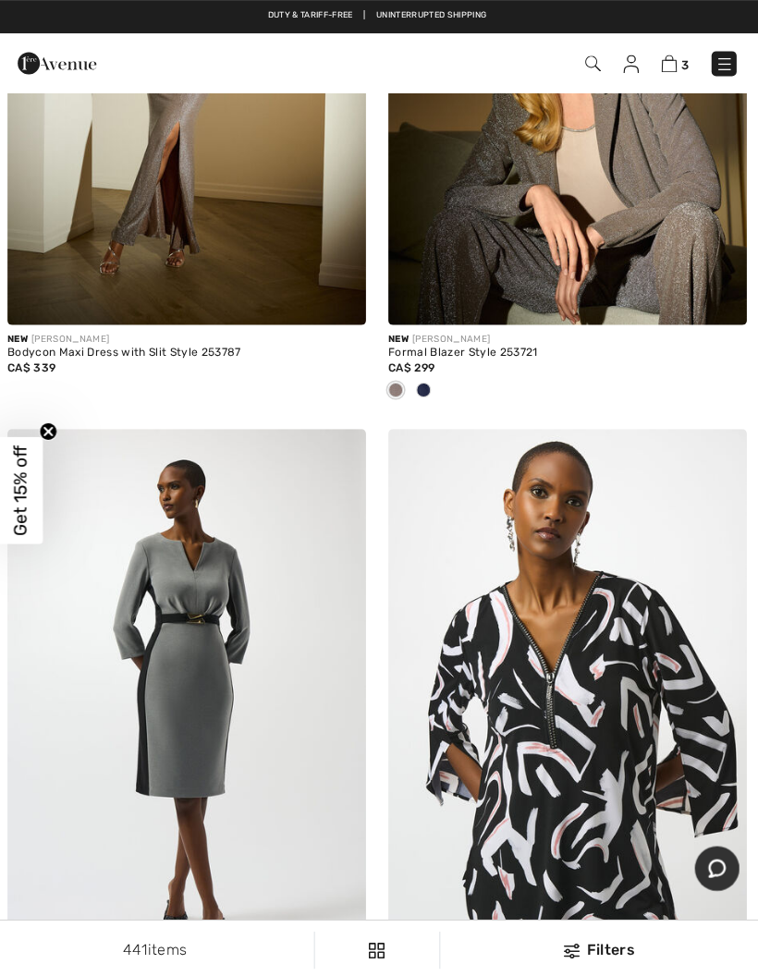
scroll to position [8767, 0]
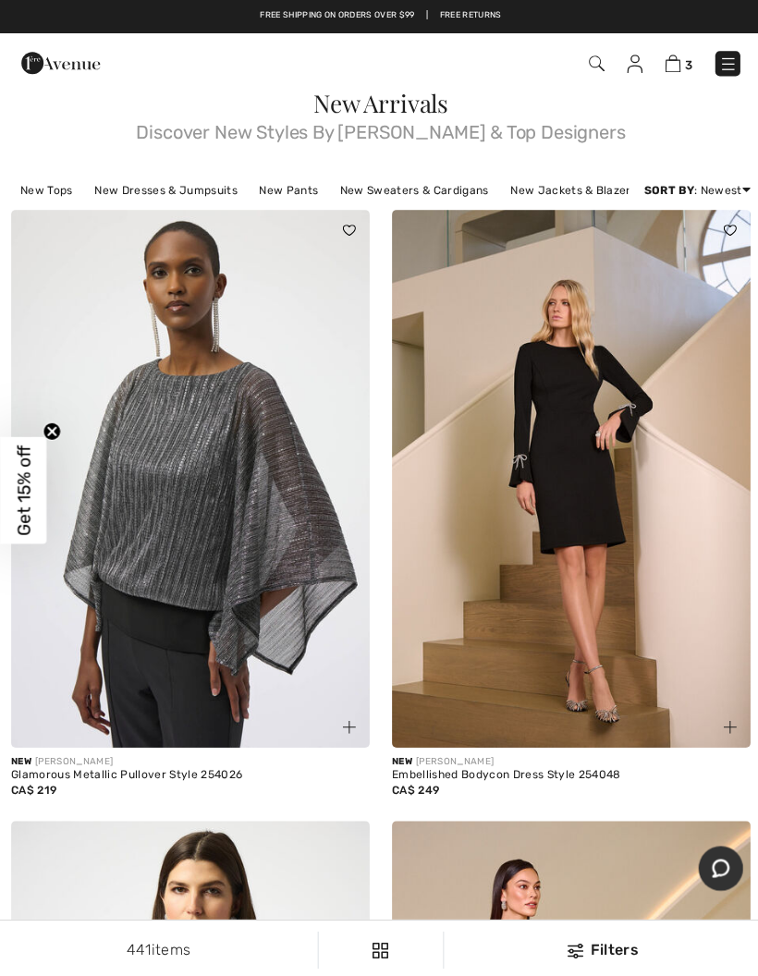
click at [427, 190] on link "New Sweaters & Cardigans" at bounding box center [412, 189] width 166 height 24
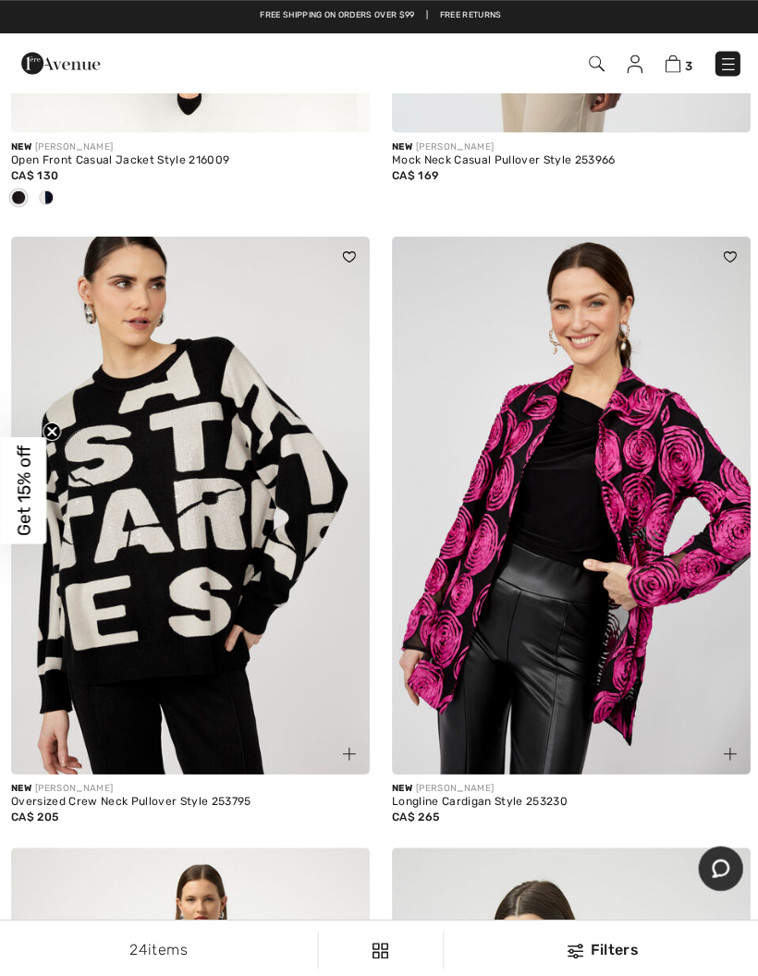
scroll to position [2195, 0]
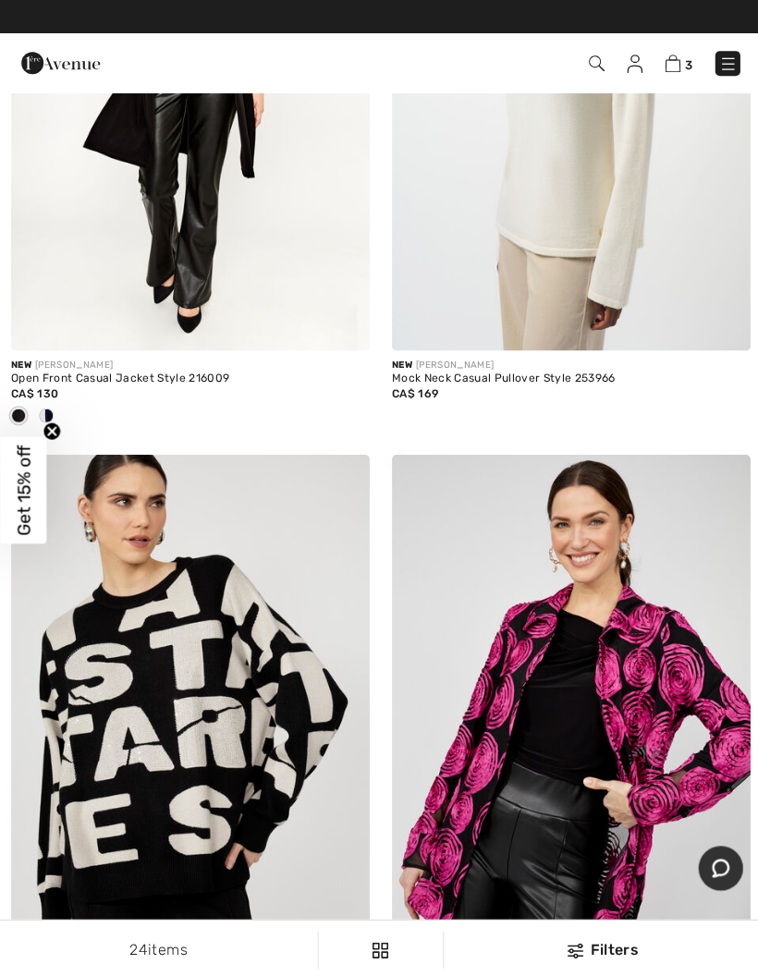
click at [672, 56] on img at bounding box center [670, 64] width 16 height 18
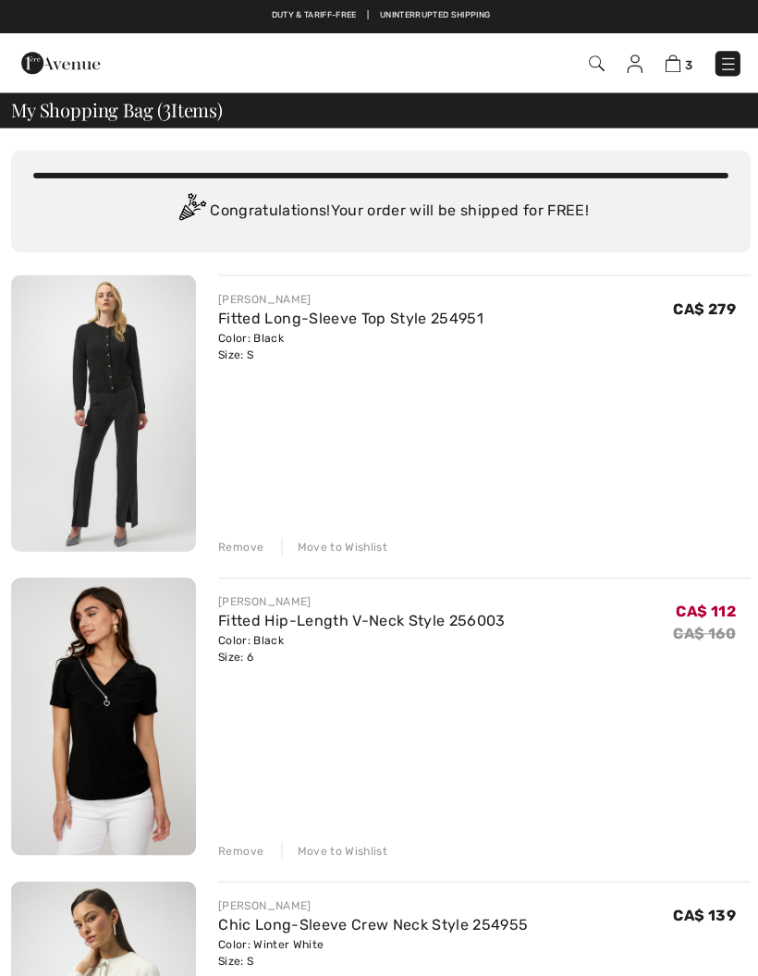
click at [145, 373] on img at bounding box center [103, 411] width 184 height 275
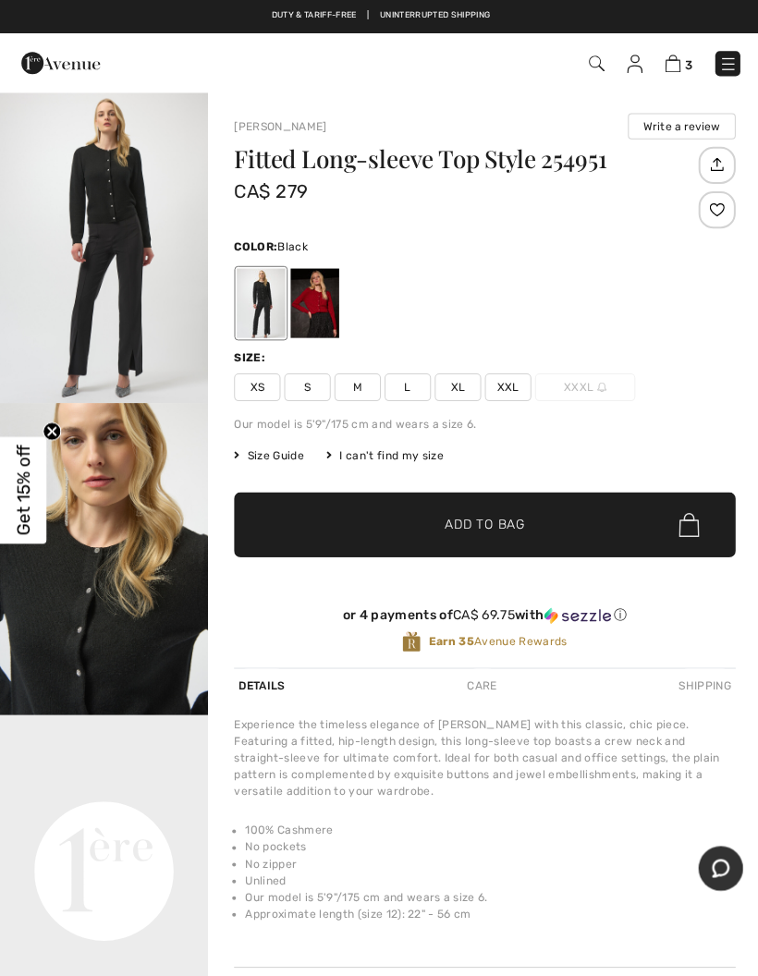
click at [152, 276] on img "1 / 5" at bounding box center [103, 246] width 207 height 311
click at [681, 54] on link "3" at bounding box center [676, 63] width 28 height 22
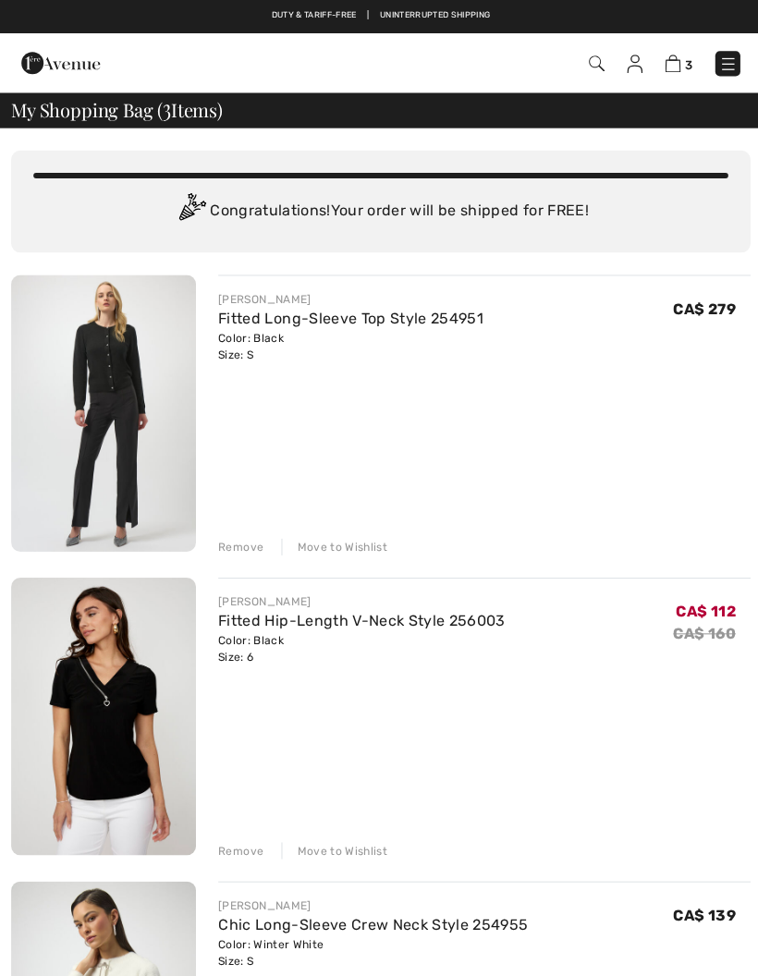
click at [349, 539] on div "Move to Wishlist" at bounding box center [332, 544] width 105 height 17
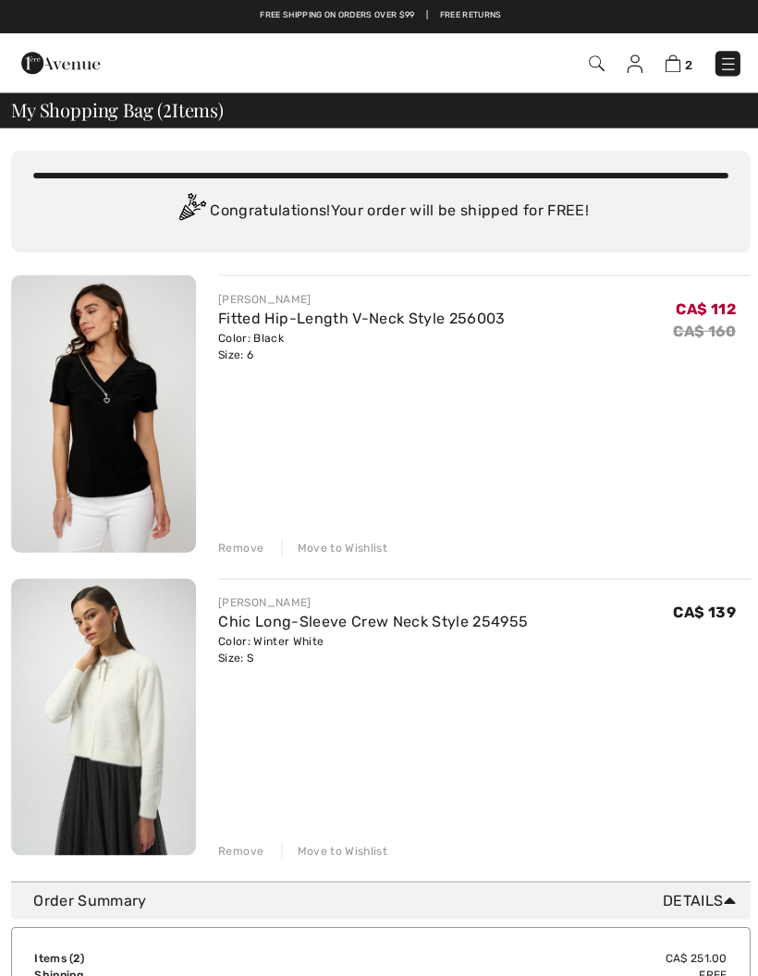
click at [341, 549] on div "Move to Wishlist" at bounding box center [332, 545] width 105 height 17
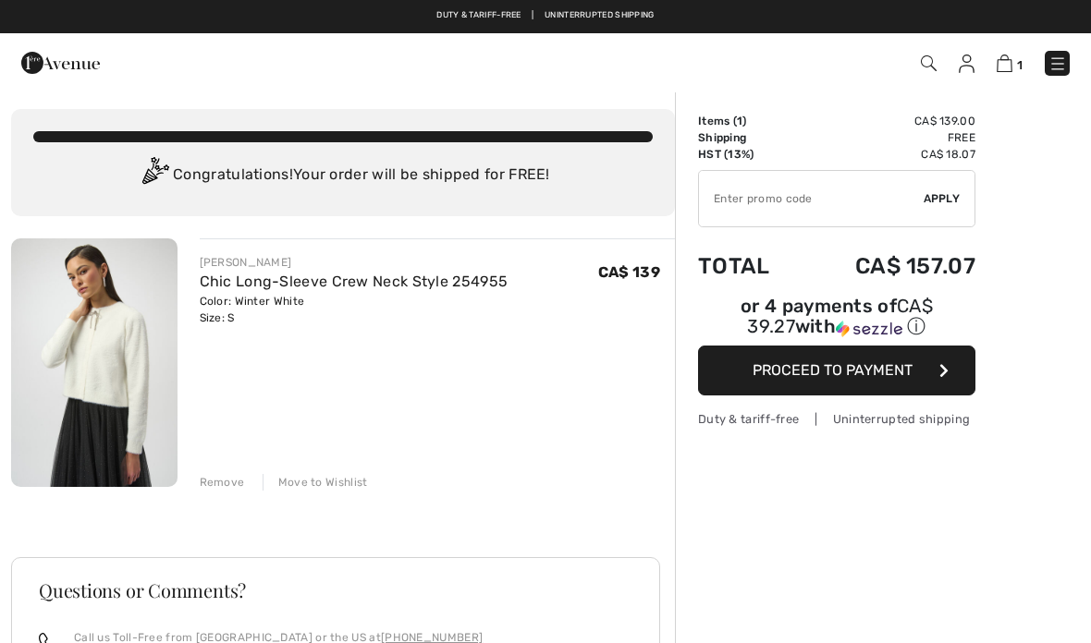
scroll to position [4, 0]
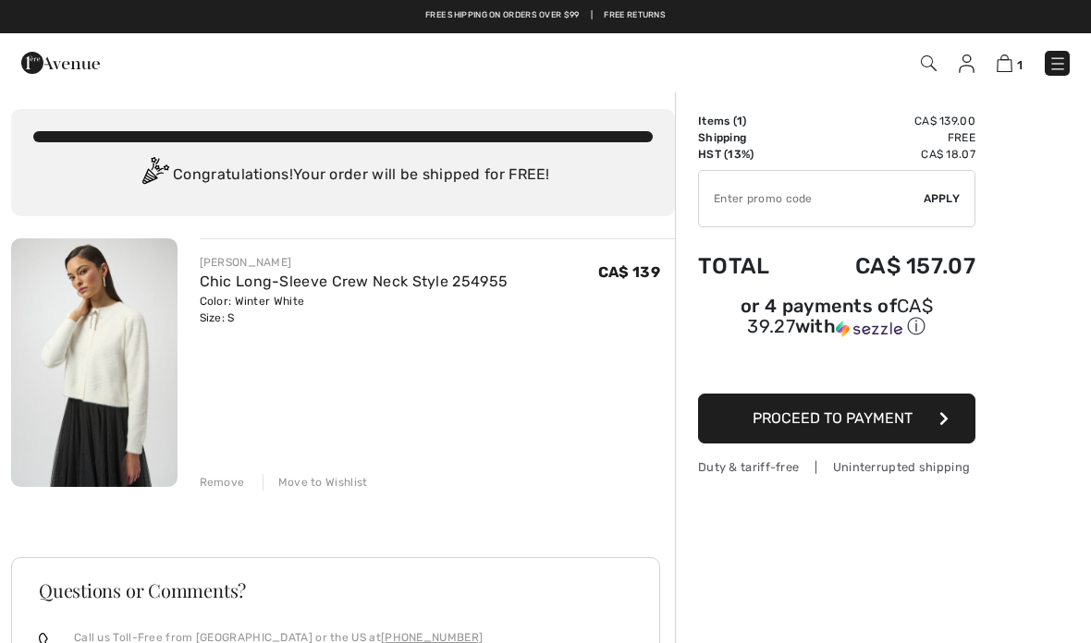
click at [890, 431] on button "Proceed to Payment" at bounding box center [836, 419] width 277 height 50
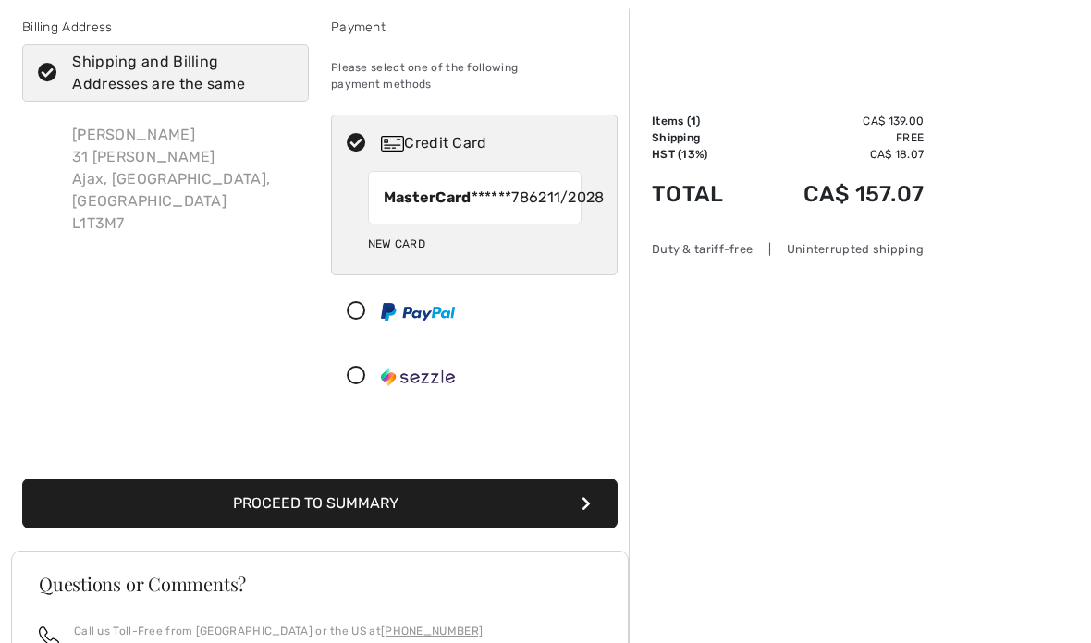
scroll to position [95, 0]
click at [346, 525] on button "Proceed to Summary" at bounding box center [319, 504] width 595 height 50
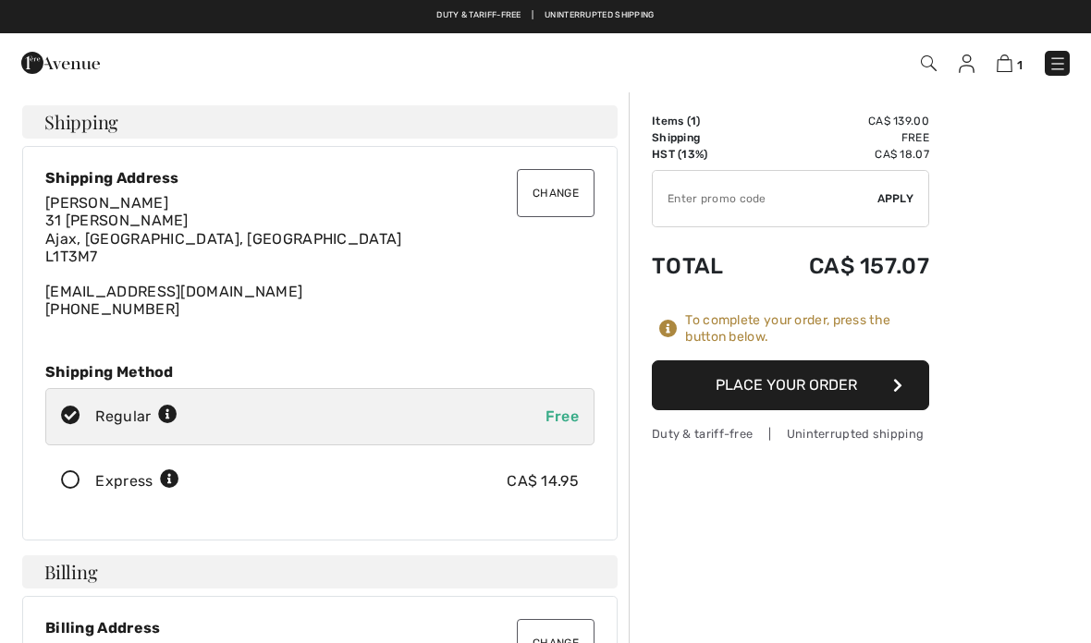
checkbox input "true"
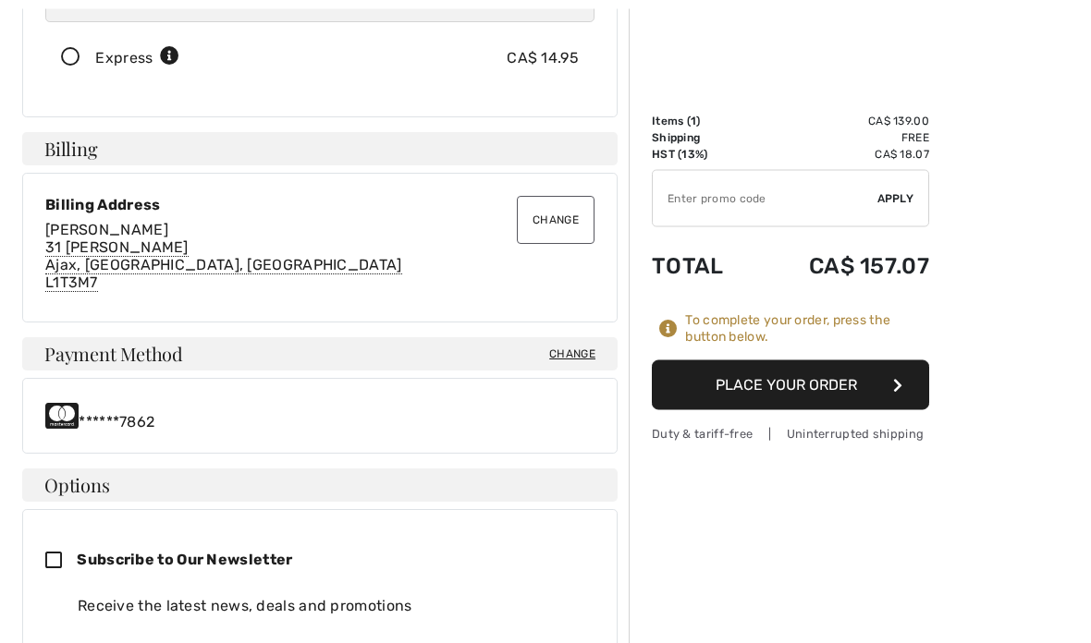
scroll to position [423, 0]
click at [858, 430] on div "Duty & tariff-free | Uninterrupted shipping" at bounding box center [790, 434] width 277 height 18
click at [843, 432] on div "Duty & tariff-free | Uninterrupted shipping" at bounding box center [790, 434] width 277 height 18
click at [848, 426] on div "Duty & tariff-free | Uninterrupted shipping" at bounding box center [790, 434] width 277 height 18
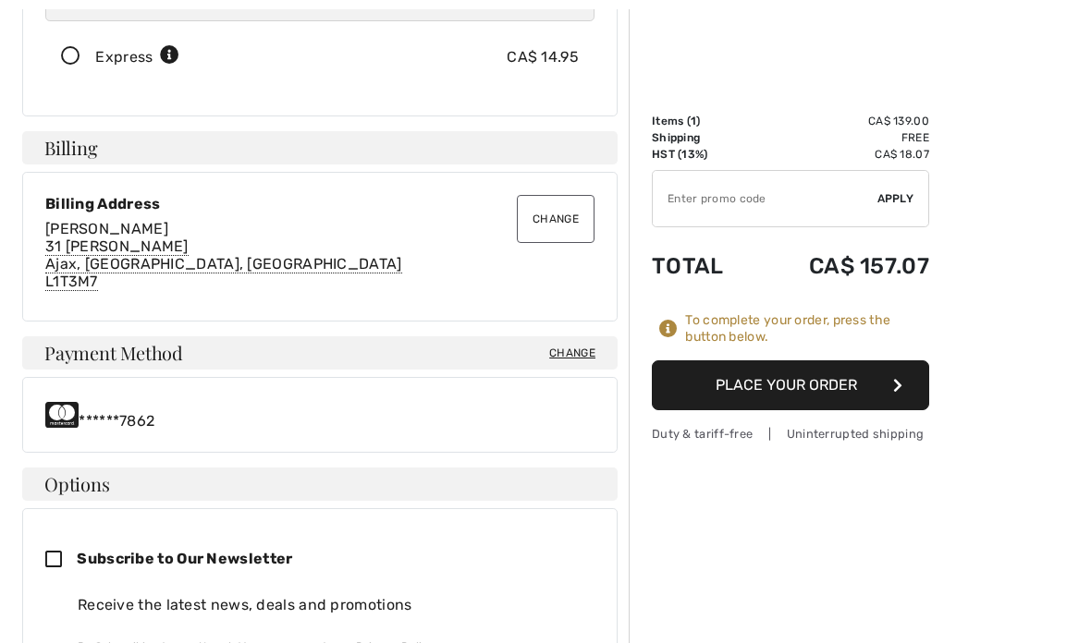
click at [857, 382] on button "Place Your Order" at bounding box center [790, 386] width 277 height 50
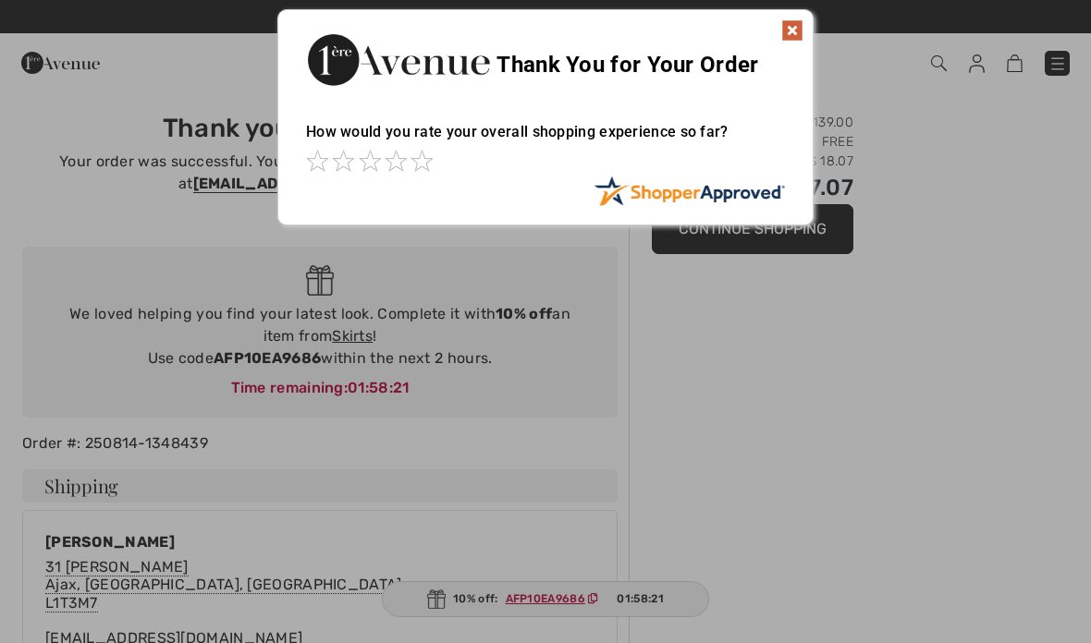
click at [792, 41] on img at bounding box center [792, 30] width 22 height 22
